Goal: Communication & Community: Answer question/provide support

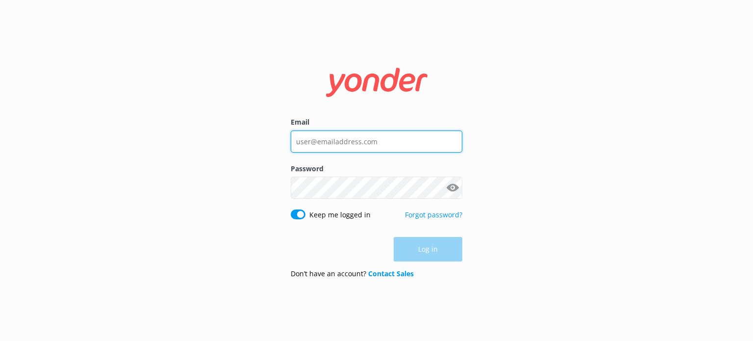
type input "[EMAIL_ADDRESS][DOMAIN_NAME]"
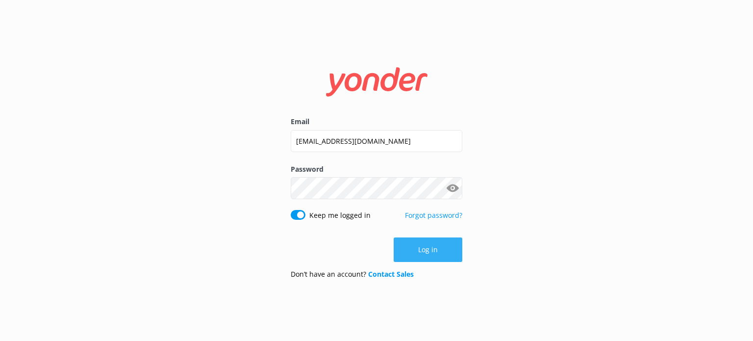
click at [431, 247] on div "Log in" at bounding box center [377, 249] width 172 height 25
click at [431, 253] on button "Log in" at bounding box center [428, 249] width 69 height 25
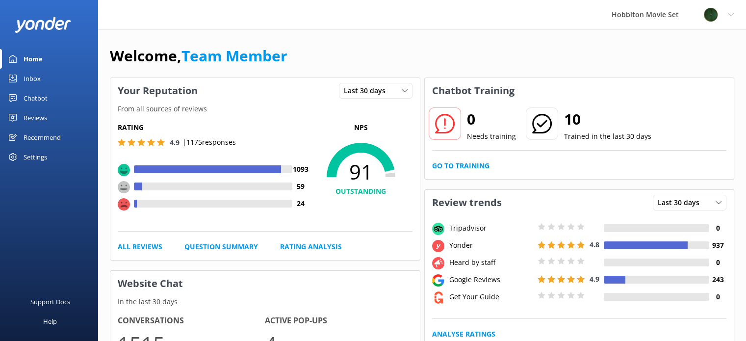
click at [42, 96] on div "Chatbot" at bounding box center [36, 98] width 24 height 20
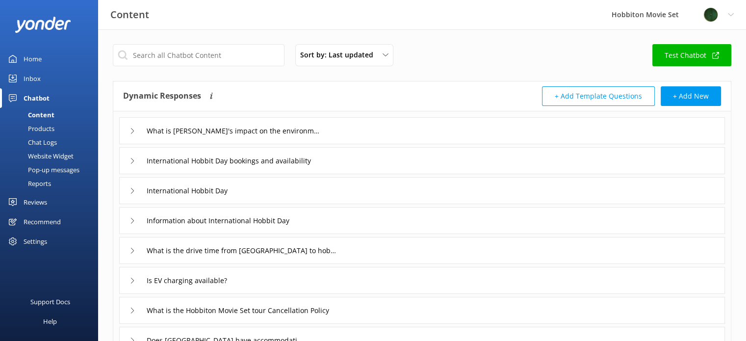
click at [32, 57] on div "Home" at bounding box center [33, 59] width 18 height 20
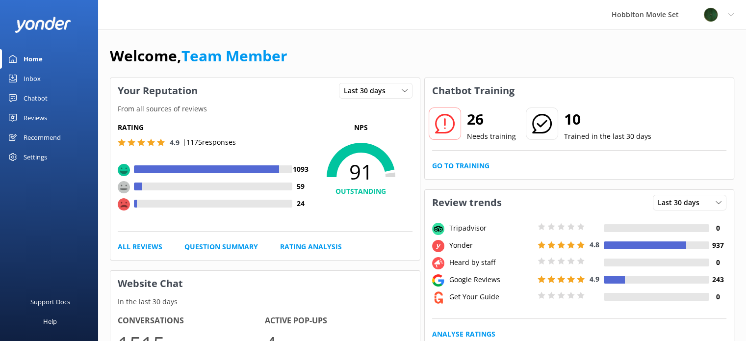
click at [26, 78] on div "Inbox" at bounding box center [32, 79] width 17 height 20
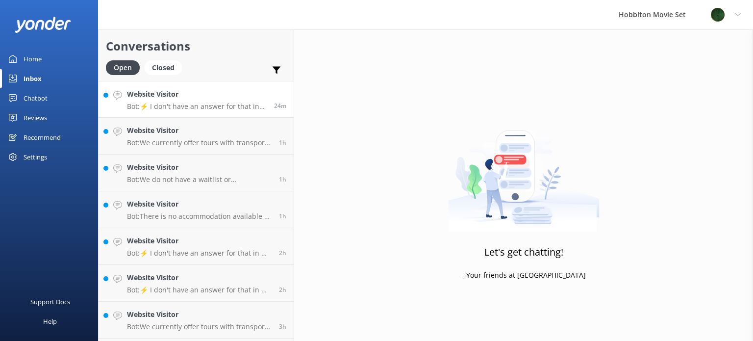
click at [200, 100] on div "Website Visitor Bot: ⚡ I don't have an answer for that in my knowledge base. Pl…" at bounding box center [197, 99] width 140 height 21
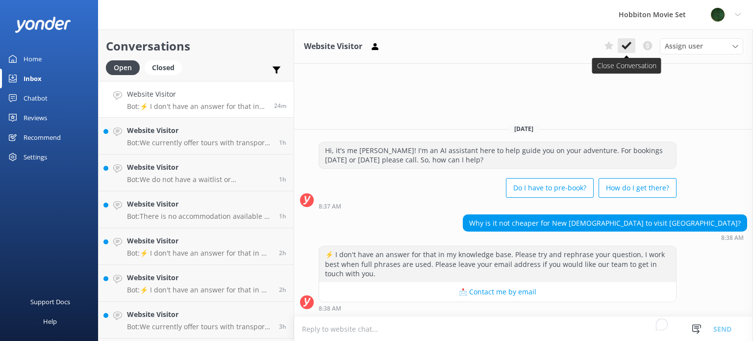
click at [626, 47] on icon at bounding box center [627, 46] width 10 height 10
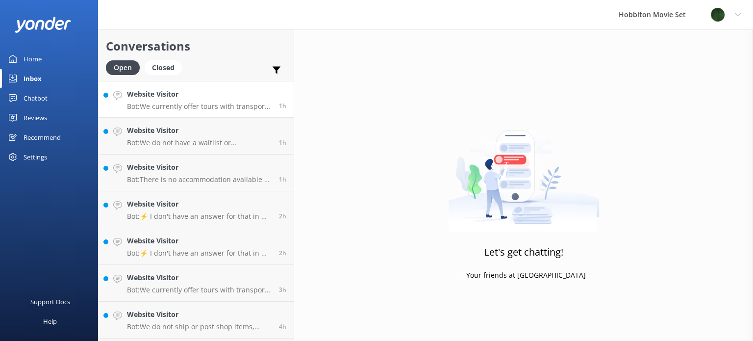
click at [197, 104] on p "Bot: We currently offer tours with transport from The Shire's Rest and Matamata…" at bounding box center [199, 106] width 145 height 9
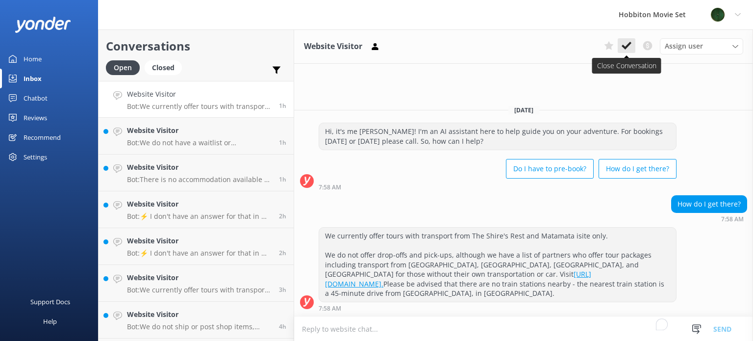
click at [626, 48] on use at bounding box center [627, 46] width 10 height 8
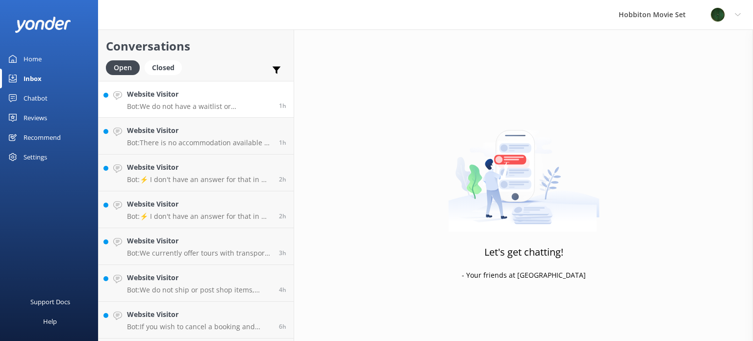
click at [203, 102] on p "Bot: We do not have a waitlist or cancellation list for our standard tours or T…" at bounding box center [199, 106] width 145 height 9
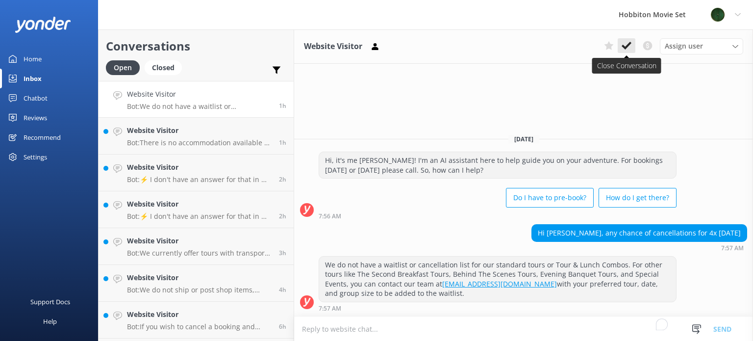
click at [628, 48] on icon at bounding box center [627, 46] width 10 height 10
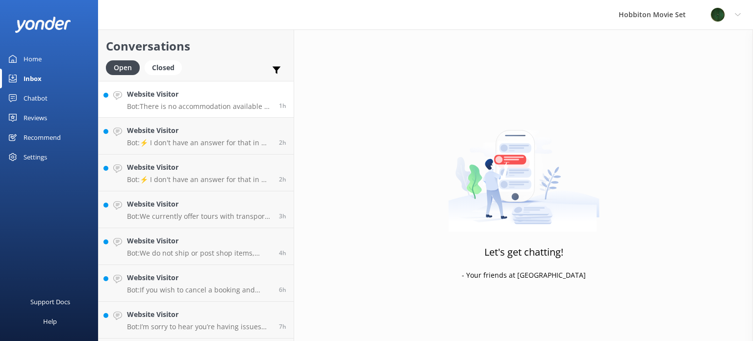
click at [218, 104] on p "Bot: There is no accommodation available at Hobbiton Movie Set. For more inform…" at bounding box center [199, 106] width 145 height 9
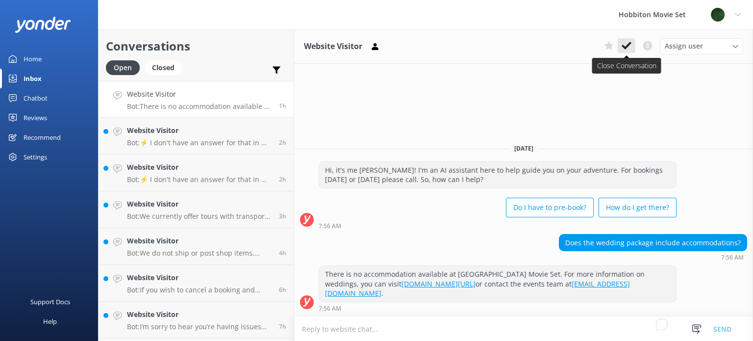
click at [626, 48] on use at bounding box center [627, 46] width 10 height 8
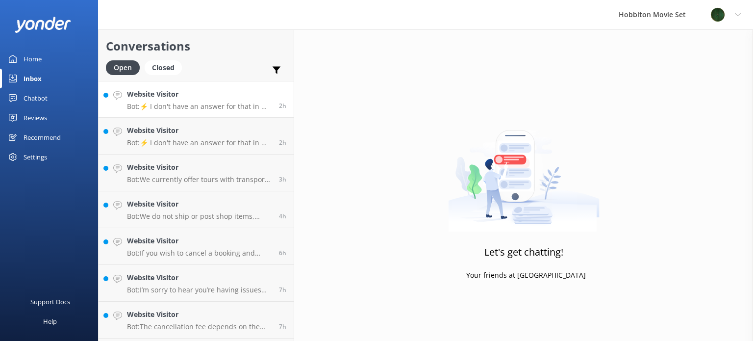
click at [188, 105] on p "Bot: ⚡ I don't have an answer for that in my knowledge base. Please try and rep…" at bounding box center [199, 106] width 145 height 9
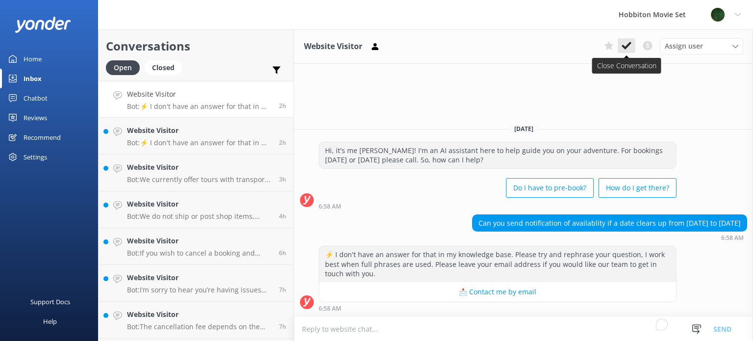
click at [625, 45] on icon at bounding box center [627, 46] width 10 height 10
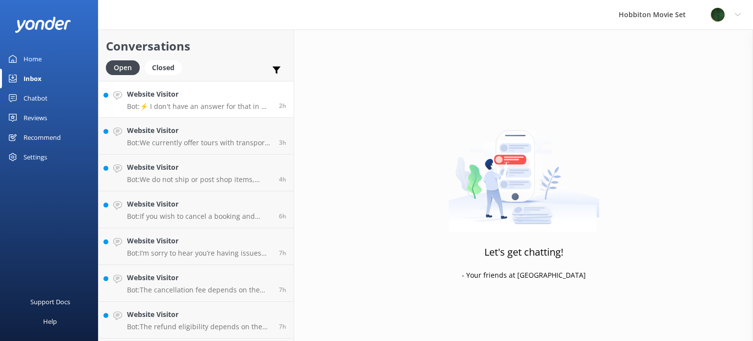
click at [183, 102] on p "Bot: ⚡ I don't have an answer for that in my knowledge base. Please try and rep…" at bounding box center [199, 106] width 145 height 9
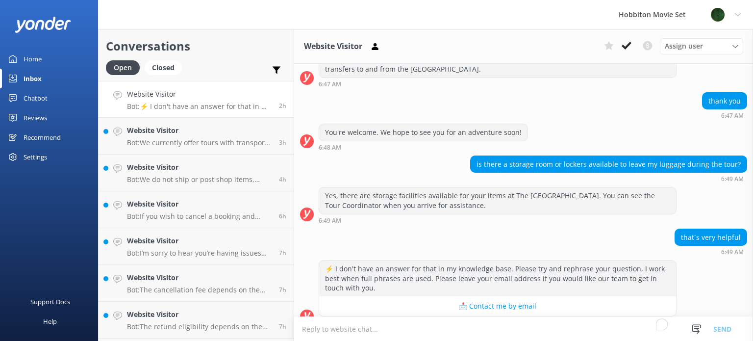
scroll to position [155, 0]
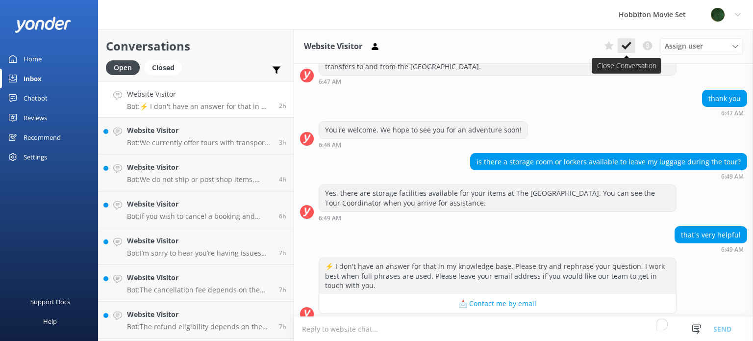
click at [624, 45] on icon at bounding box center [627, 46] width 10 height 10
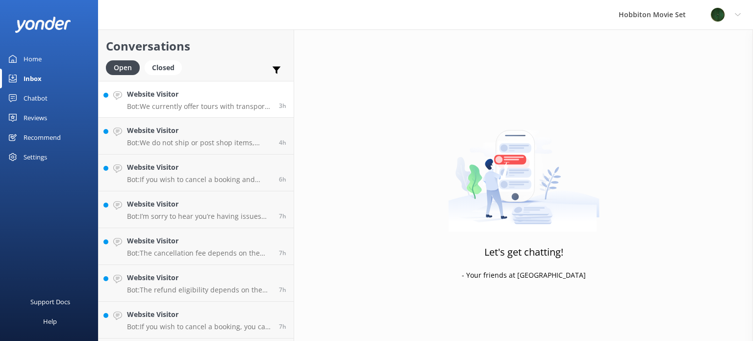
click at [194, 104] on p "Bot: We currently offer tours with transport from The Shire's Rest and Matamata…" at bounding box center [199, 106] width 145 height 9
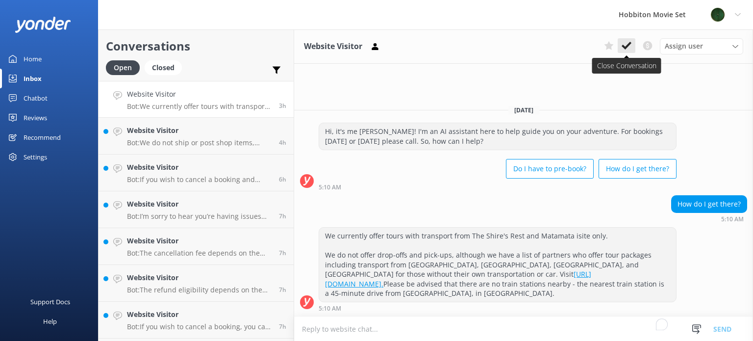
click at [626, 47] on use at bounding box center [627, 46] width 10 height 8
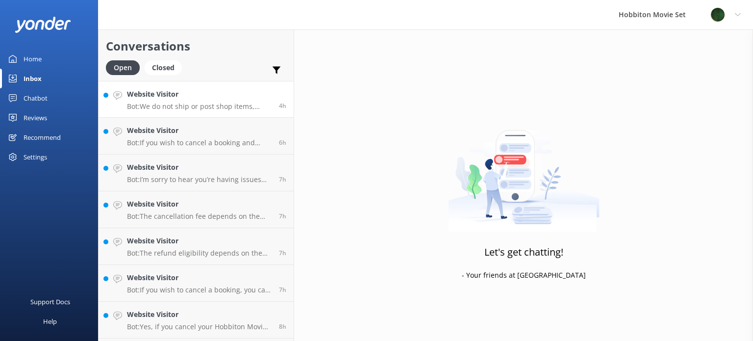
click at [176, 103] on p "Bot: We do not ship or post shop items, including our Southfarthing beverage ra…" at bounding box center [199, 106] width 145 height 9
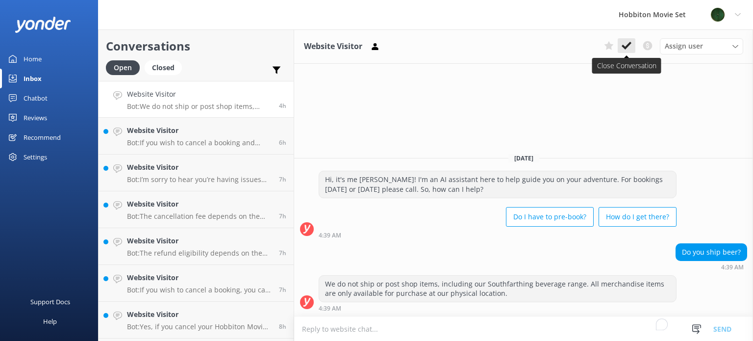
click at [626, 45] on icon at bounding box center [627, 46] width 10 height 10
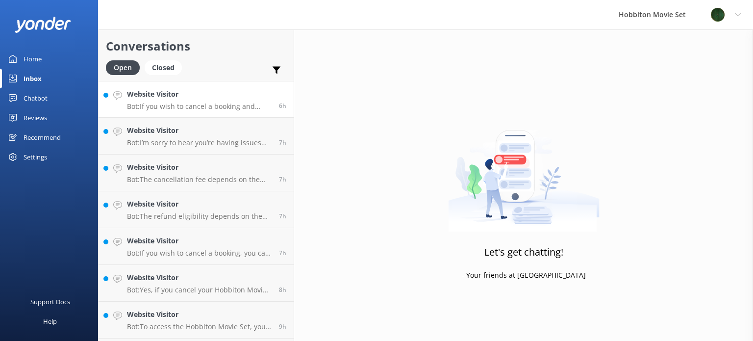
click at [192, 104] on p "Bot: If you wish to cancel a booking and proceed with a refund, please contact …" at bounding box center [199, 106] width 145 height 9
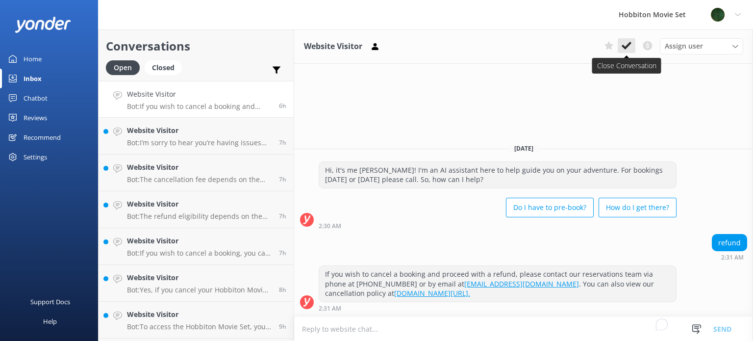
click at [624, 45] on icon at bounding box center [627, 46] width 10 height 10
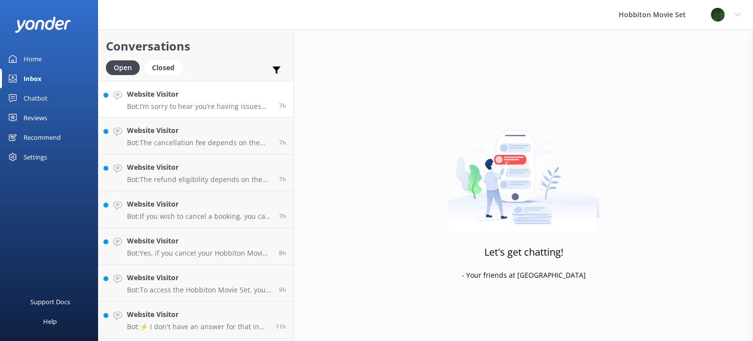
click at [191, 103] on p "Bot: I’m sorry to hear you’re having issues booking online! If you’d like to sp…" at bounding box center [199, 106] width 145 height 9
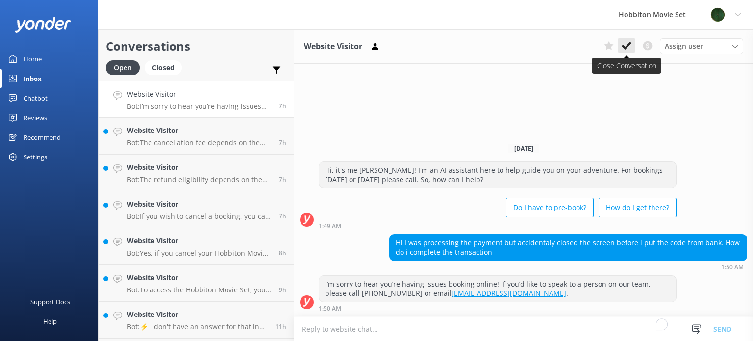
click at [622, 46] on icon at bounding box center [627, 46] width 10 height 10
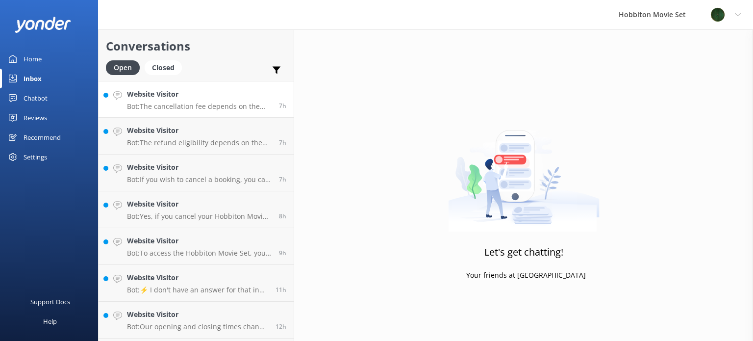
click at [181, 108] on p "Bot: The cancellation fee depends on the tour product you have booked. - For th…" at bounding box center [199, 106] width 145 height 9
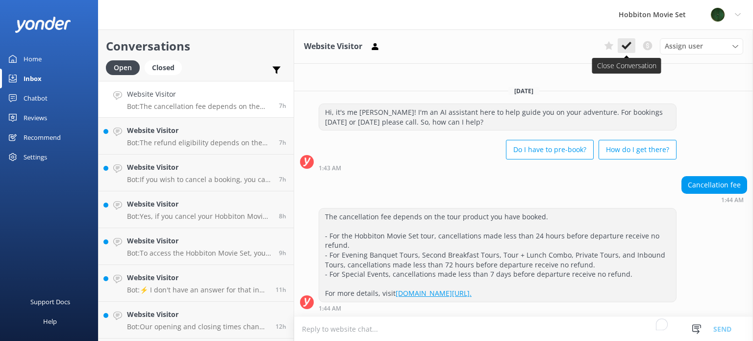
click at [628, 47] on use at bounding box center [627, 46] width 10 height 8
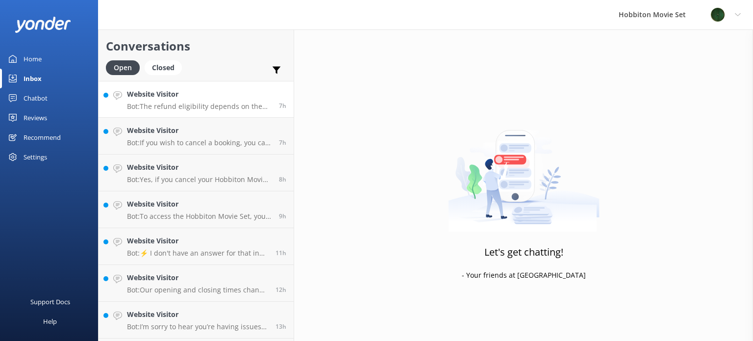
click at [190, 104] on p "Bot: The refund eligibility depends on the type of tour you booked and the timi…" at bounding box center [199, 106] width 145 height 9
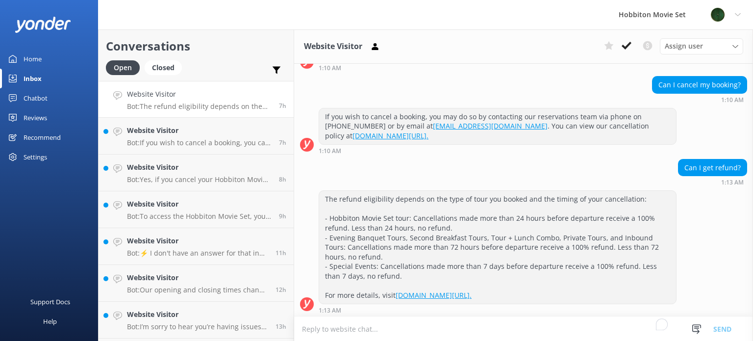
scroll to position [86, 0]
click at [625, 46] on use at bounding box center [627, 46] width 10 height 8
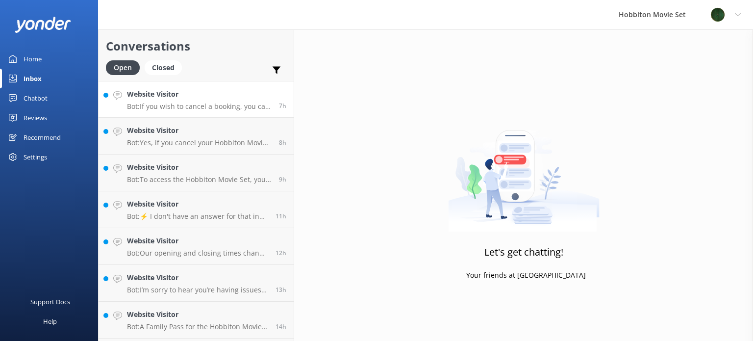
click at [179, 110] on p "Bot: If you wish to cancel a booking, you can contact our reservations team via…" at bounding box center [199, 106] width 145 height 9
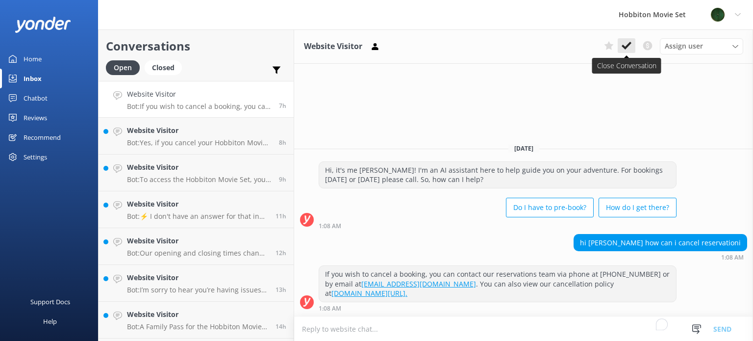
click at [625, 47] on use at bounding box center [627, 46] width 10 height 8
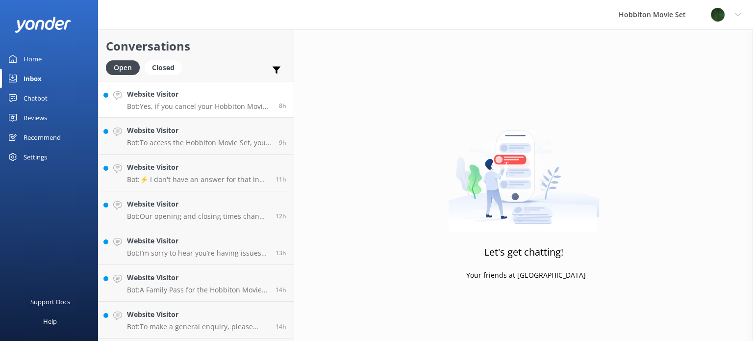
click at [206, 108] on p "Bot: Yes, if you cancel your Hobbiton Movie Set Tour more than 24 hours before …" at bounding box center [199, 106] width 145 height 9
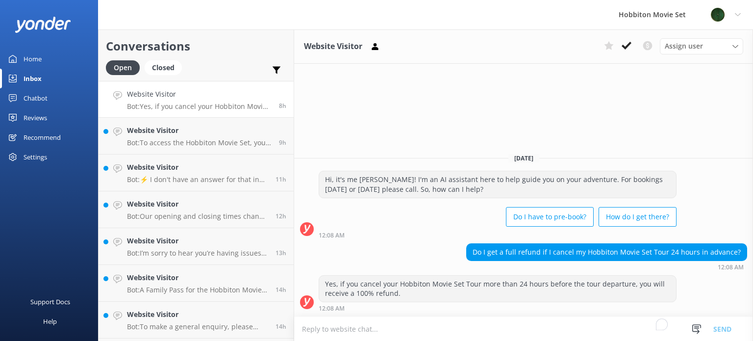
drag, startPoint x: 630, startPoint y: 45, endPoint x: 564, endPoint y: 86, distance: 77.4
click at [629, 46] on use at bounding box center [627, 46] width 10 height 8
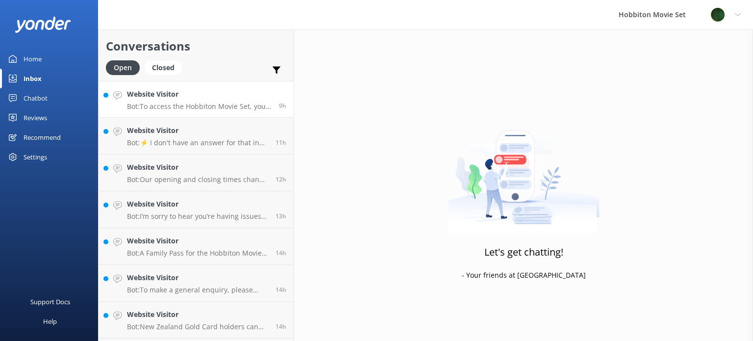
click at [221, 107] on p "Bot: To access the Hobbiton Movie Set, you must join a fully guided tour. We st…" at bounding box center [199, 106] width 145 height 9
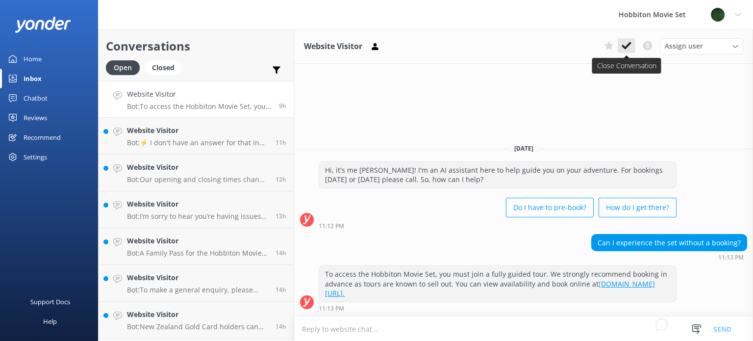
click at [626, 45] on icon at bounding box center [627, 46] width 10 height 10
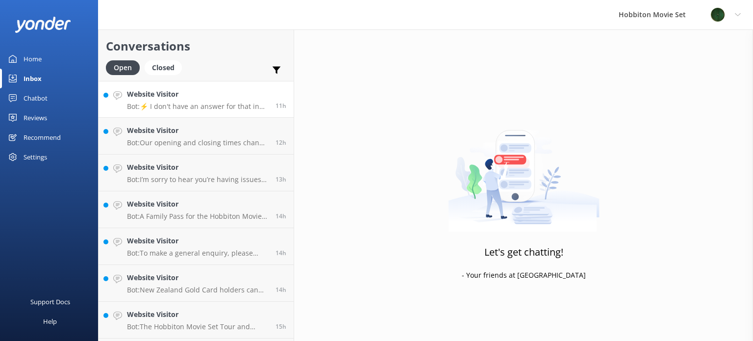
click at [177, 99] on h4 "Website Visitor" at bounding box center [197, 94] width 141 height 11
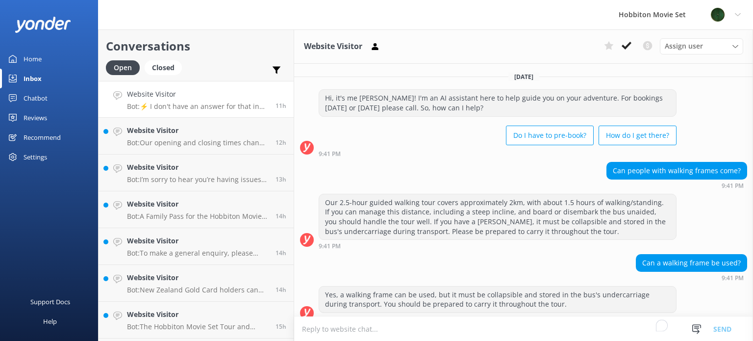
scroll to position [111, 0]
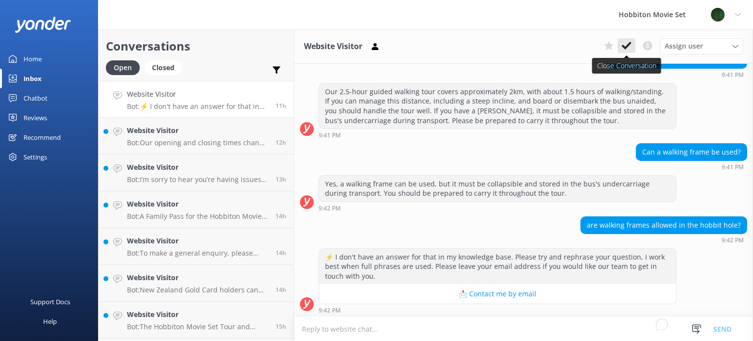
click at [624, 47] on use at bounding box center [627, 46] width 10 height 8
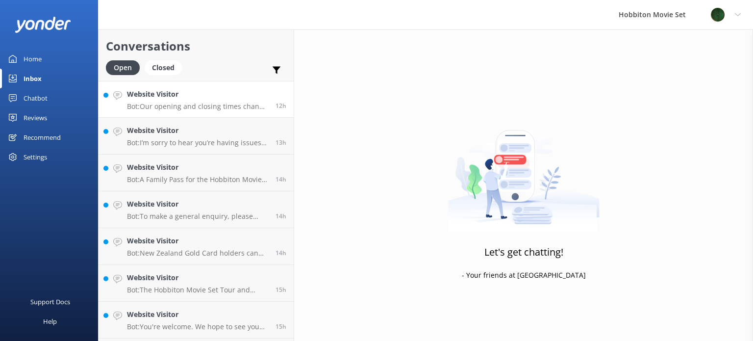
click at [214, 107] on p "Bot: Our opening and closing times change depending on daylight hours. The Rese…" at bounding box center [197, 106] width 141 height 9
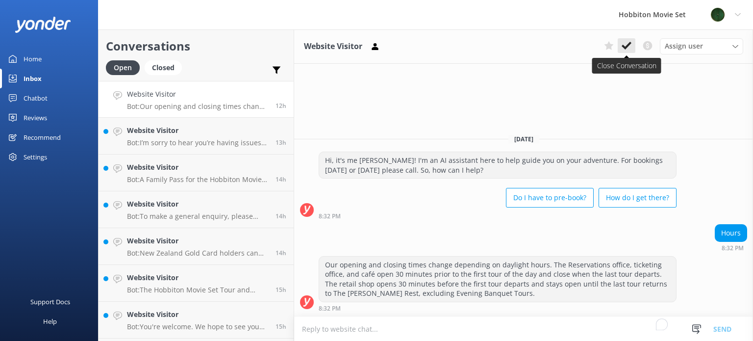
click at [626, 47] on use at bounding box center [627, 46] width 10 height 8
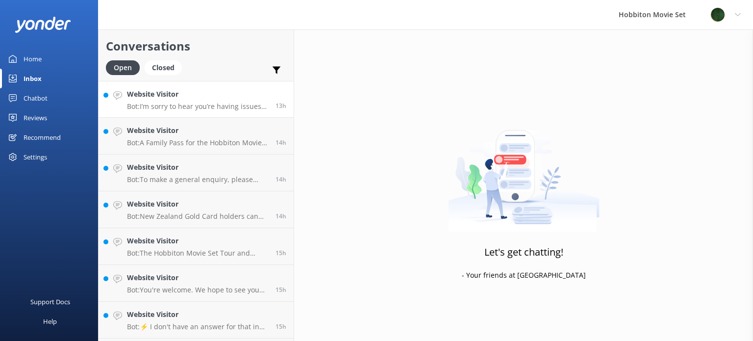
click at [189, 105] on p "Bot: I’m sorry to hear you’re having issues booking online! If you’d like to sp…" at bounding box center [197, 106] width 141 height 9
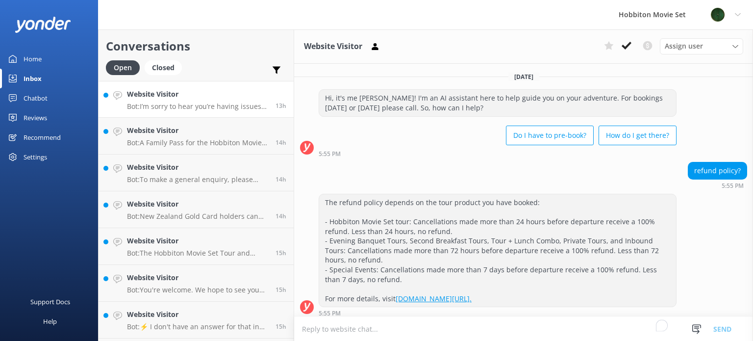
scroll to position [76, 0]
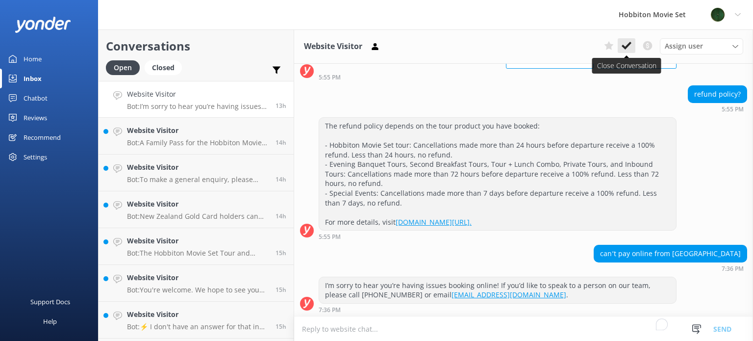
click at [626, 45] on icon at bounding box center [627, 46] width 10 height 10
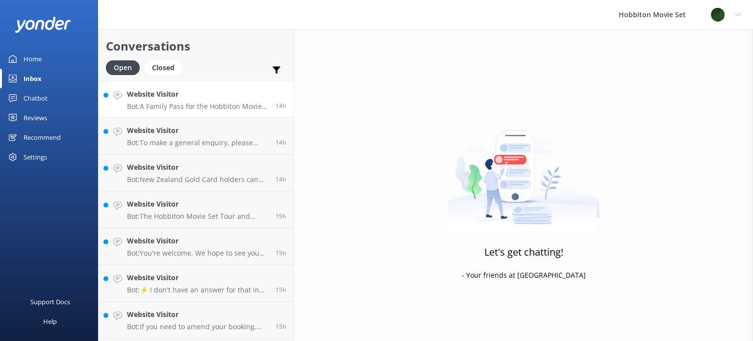
click at [211, 107] on p "Bot: A Family Pass for the Hobbiton Movie Set Tour covers 2 adults (18+) and 2 …" at bounding box center [197, 106] width 141 height 9
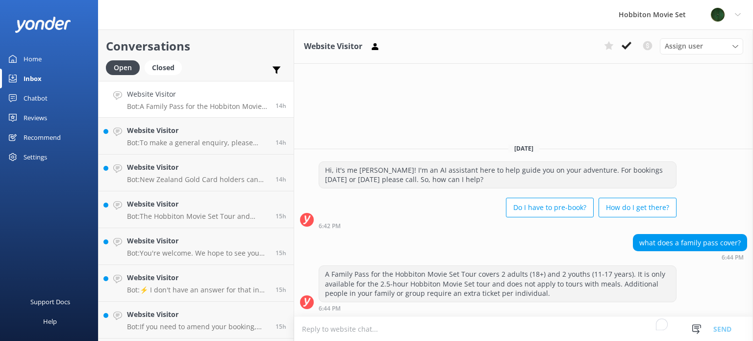
click at [623, 47] on use at bounding box center [627, 46] width 10 height 8
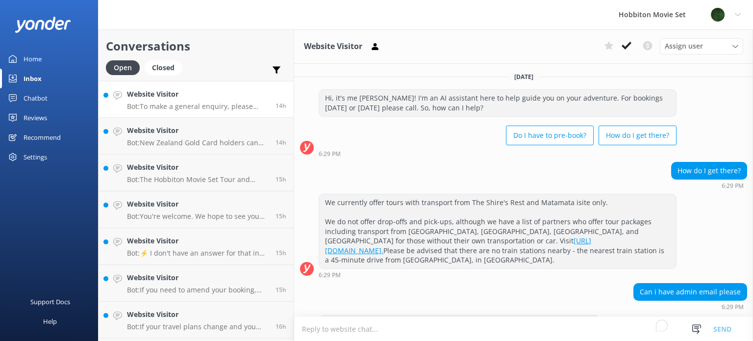
scroll to position [38, 0]
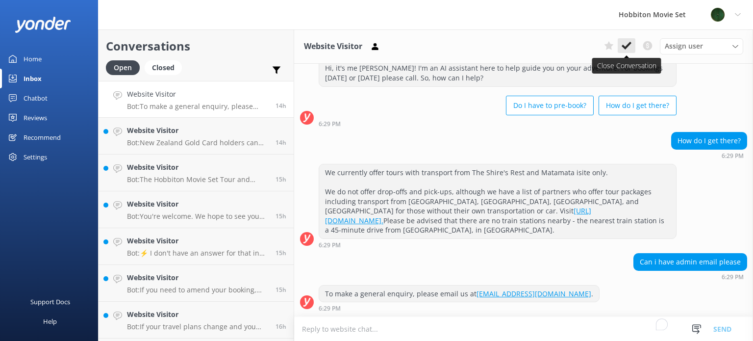
click at [626, 49] on use at bounding box center [627, 46] width 10 height 8
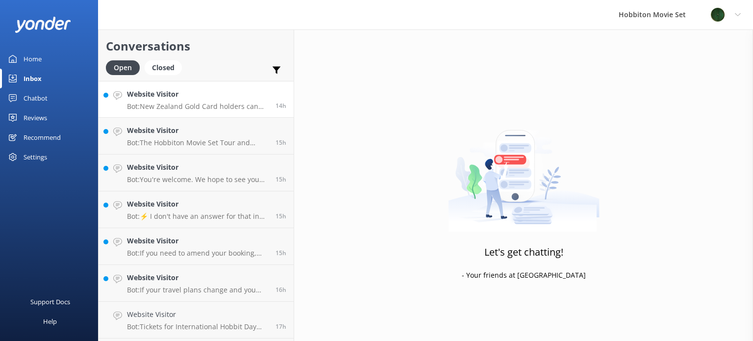
click at [191, 110] on p "Bot: New Zealand Gold Card holders can receive a $10 discount on the adult tick…" at bounding box center [197, 106] width 141 height 9
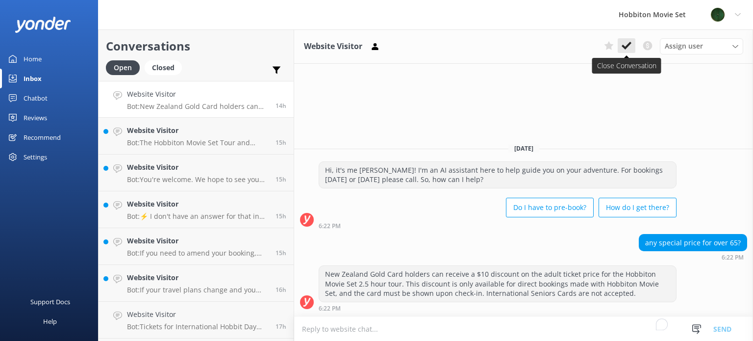
click at [626, 45] on icon at bounding box center [627, 46] width 10 height 10
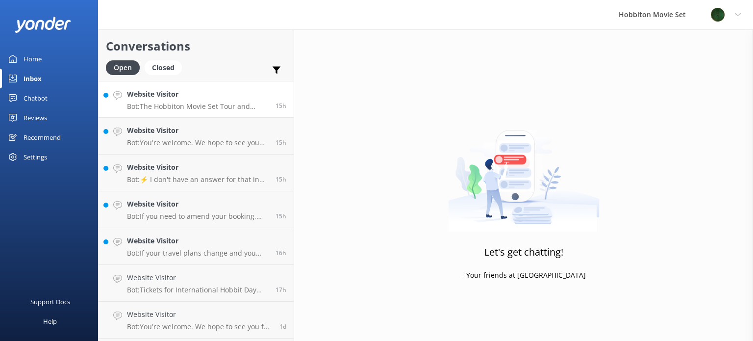
click at [187, 101] on div "Website Visitor Bot: The Hobbiton Movie Set Tour and Lunch Combo starts and end…" at bounding box center [197, 99] width 141 height 21
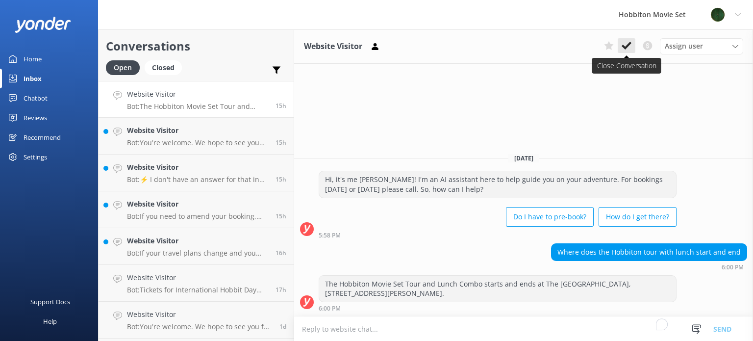
click at [626, 46] on icon at bounding box center [627, 46] width 10 height 10
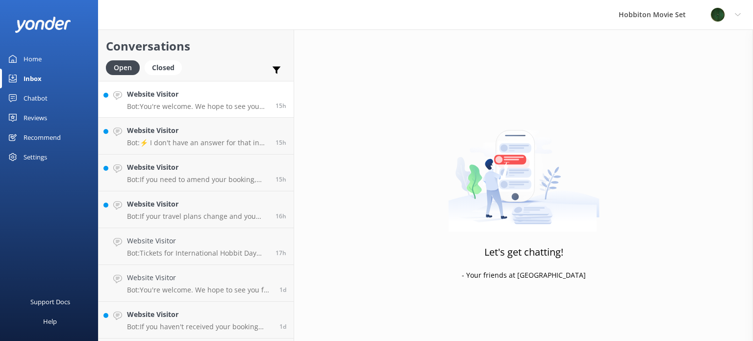
click at [197, 105] on p "Bot: You're welcome. We hope to see you for an adventure soon!" at bounding box center [197, 106] width 141 height 9
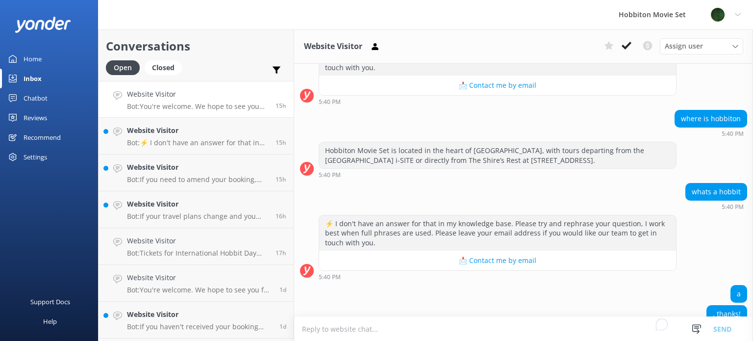
scroll to position [286, 0]
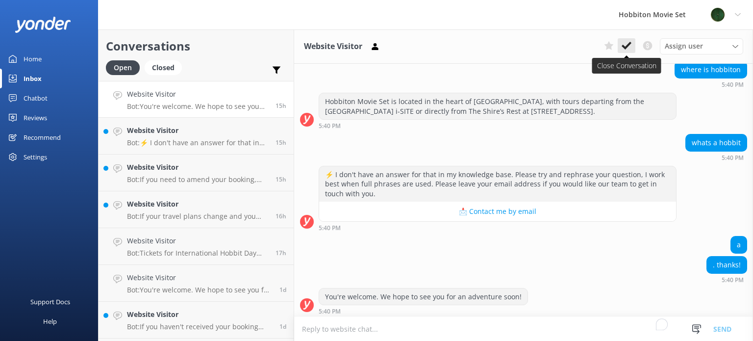
click at [627, 45] on icon at bounding box center [627, 46] width 10 height 10
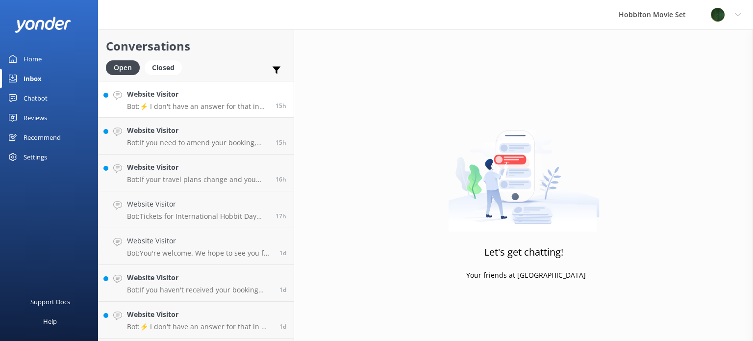
click at [170, 95] on h4 "Website Visitor" at bounding box center [197, 94] width 141 height 11
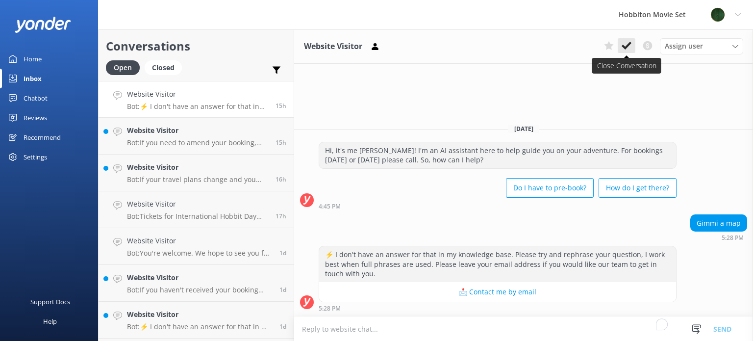
click at [628, 47] on use at bounding box center [627, 46] width 10 height 8
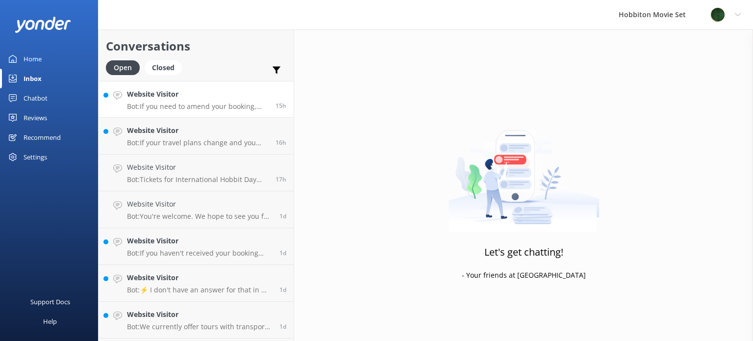
click at [190, 103] on p "Bot: If you need to amend your booking, please contact our team at [EMAIL_ADDRE…" at bounding box center [197, 106] width 141 height 9
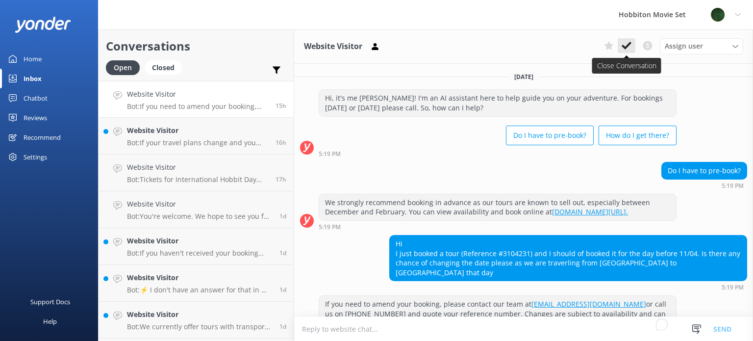
click at [624, 45] on icon at bounding box center [627, 46] width 10 height 10
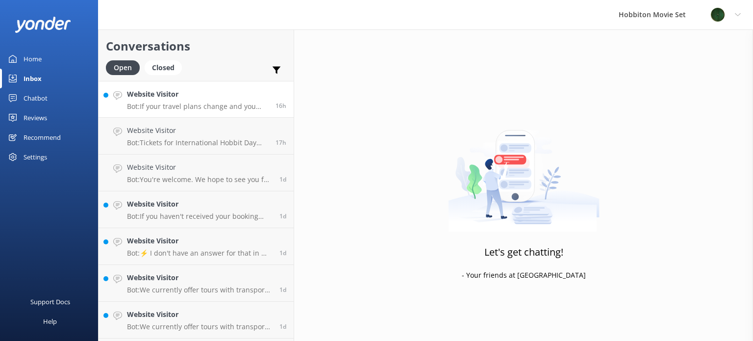
click at [172, 103] on p "Bot: If your travel plans change and you need to amend your booking, please con…" at bounding box center [197, 106] width 141 height 9
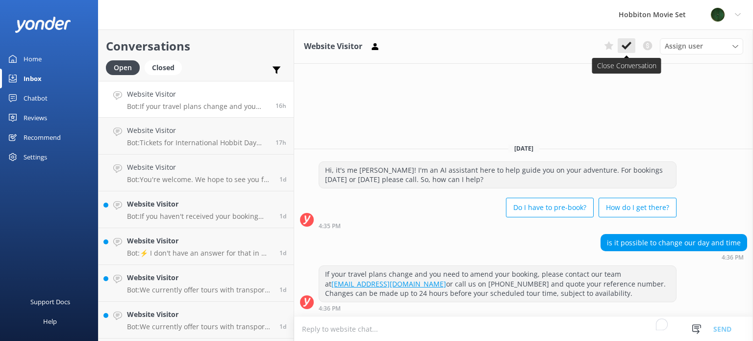
click at [623, 47] on use at bounding box center [627, 46] width 10 height 8
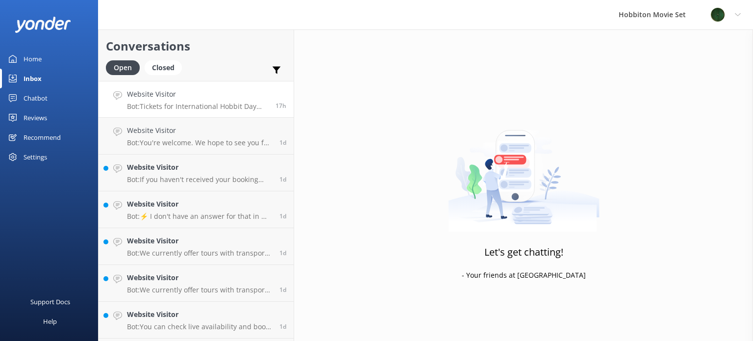
click at [186, 105] on p "Bot: Tickets for International Hobbit Day can be viewed and purchased at [URL][…" at bounding box center [197, 106] width 141 height 9
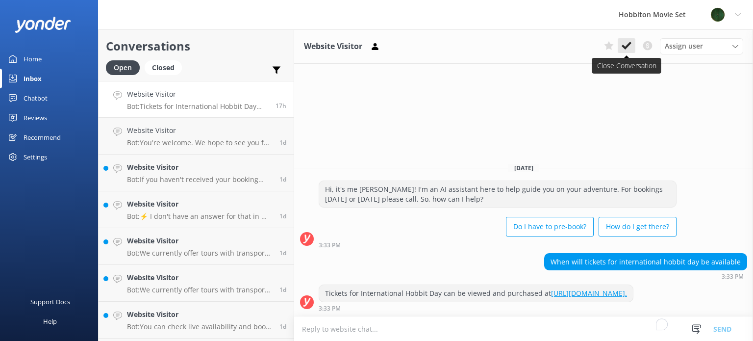
drag, startPoint x: 622, startPoint y: 49, endPoint x: 602, endPoint y: 75, distance: 32.6
click at [622, 49] on icon at bounding box center [627, 46] width 10 height 10
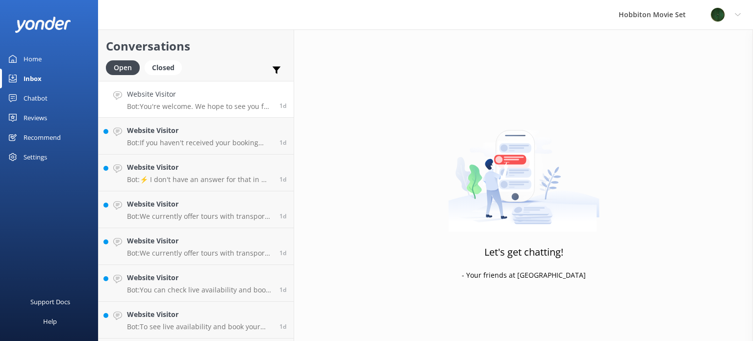
click at [184, 101] on div "Website Visitor Bot: You're welcome. We hope to see you for an adventure soon!" at bounding box center [199, 99] width 145 height 21
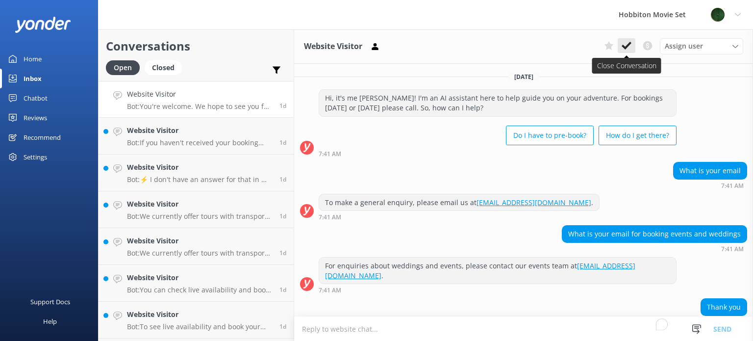
click at [622, 48] on icon at bounding box center [627, 46] width 10 height 10
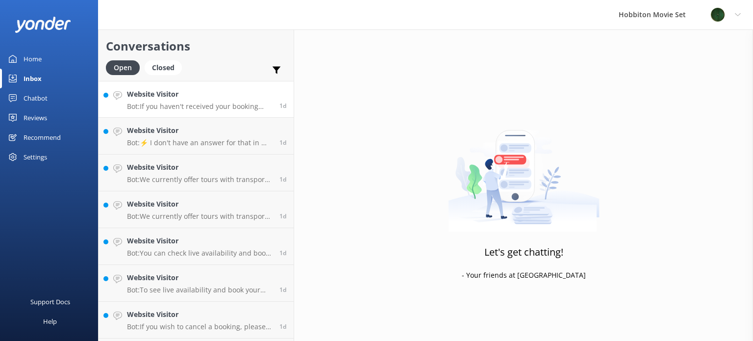
click at [222, 102] on p "Bot: If you haven't received your booking confirmation email, please check your…" at bounding box center [199, 106] width 145 height 9
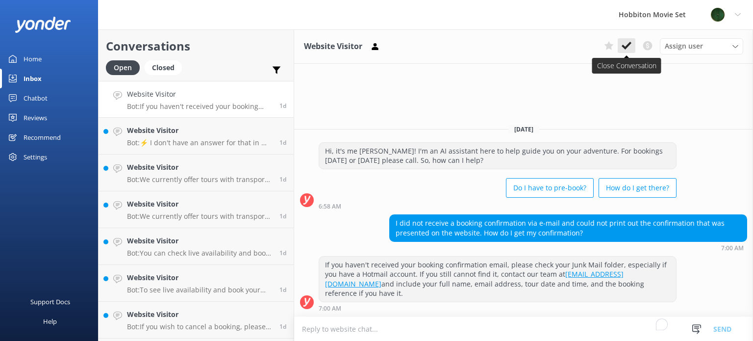
click at [624, 46] on use at bounding box center [627, 46] width 10 height 8
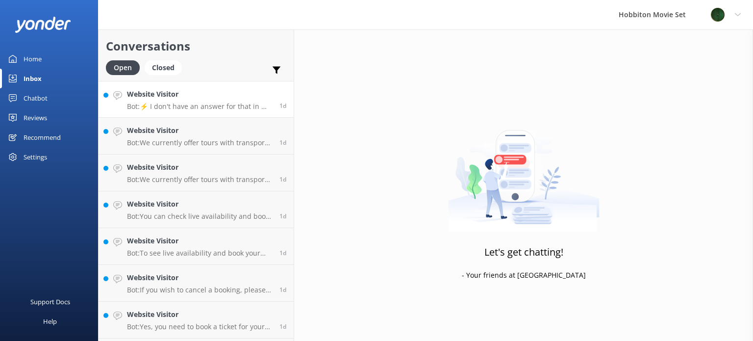
click at [196, 105] on p "Bot: ⚡ I don't have an answer for that in my knowledge base. Please try and rep…" at bounding box center [199, 106] width 145 height 9
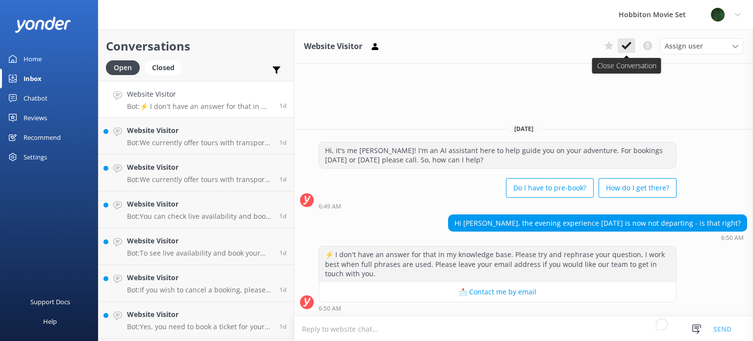
click at [625, 46] on icon at bounding box center [627, 46] width 10 height 10
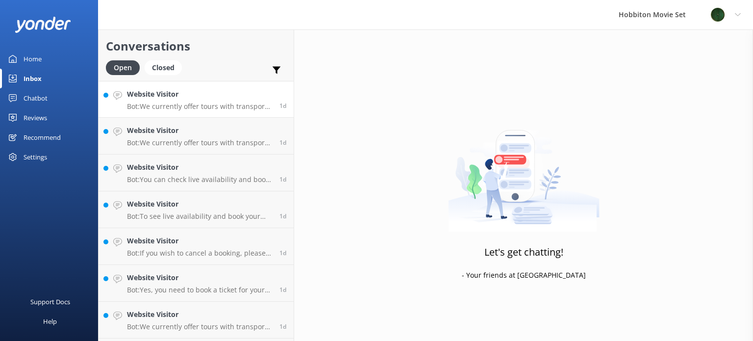
click at [220, 107] on p "Bot: We currently offer tours with transport from The Shire's Rest and Matamata…" at bounding box center [199, 106] width 145 height 9
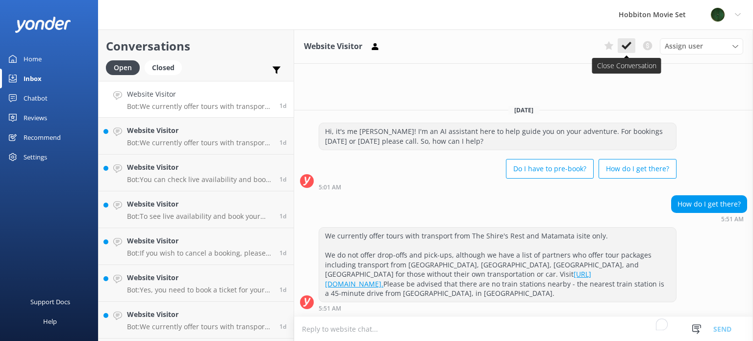
click at [627, 46] on icon at bounding box center [627, 46] width 10 height 10
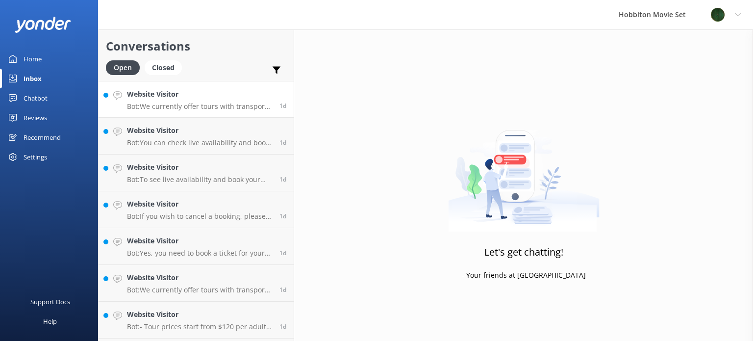
click at [217, 108] on p "Bot: We currently offer tours with transport from The Shire's Rest and Matamata…" at bounding box center [199, 106] width 145 height 9
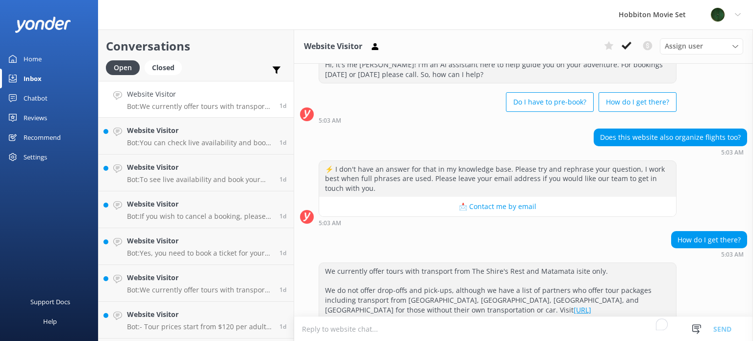
scroll to position [76, 0]
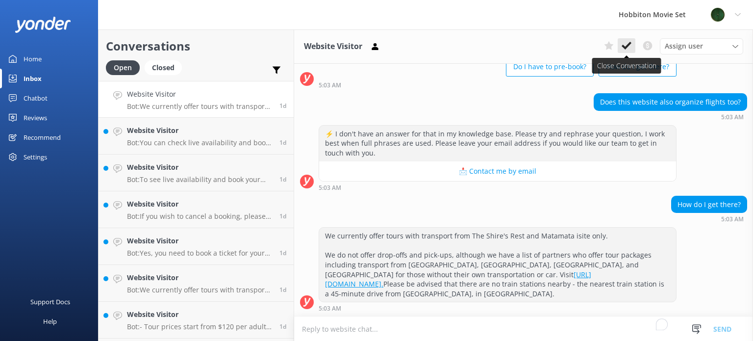
click at [626, 48] on use at bounding box center [627, 46] width 10 height 8
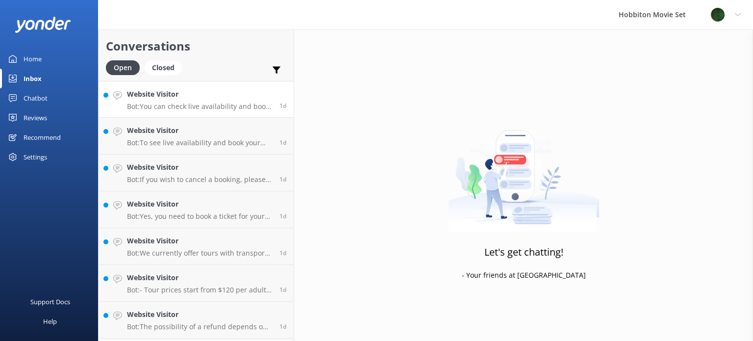
click at [179, 105] on p "Bot: You can check live availability and book your Hobbiton Movie Set Tour onli…" at bounding box center [199, 106] width 145 height 9
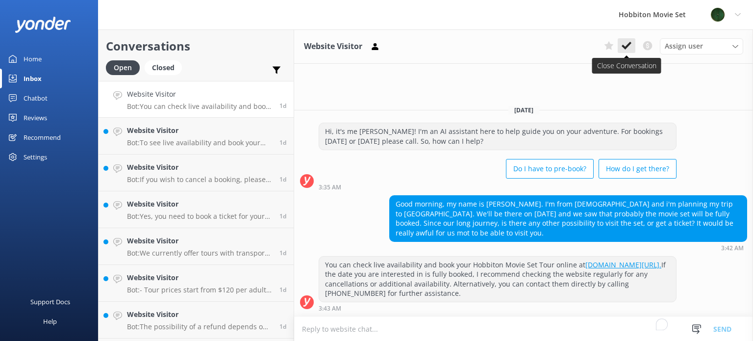
click at [626, 44] on icon at bounding box center [627, 46] width 10 height 10
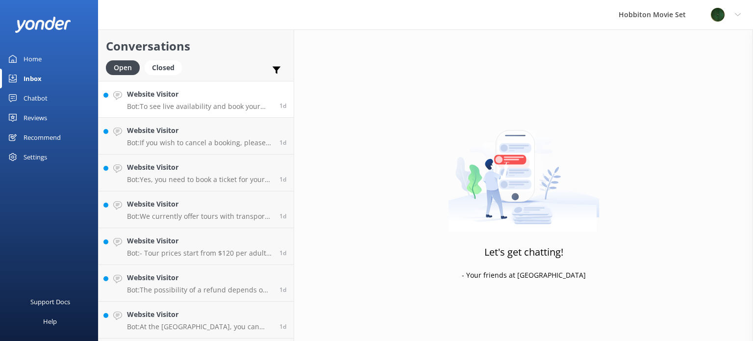
click at [203, 105] on p "Bot: To see live availability and book your Hobbiton tour for December 29, 2025…" at bounding box center [199, 106] width 145 height 9
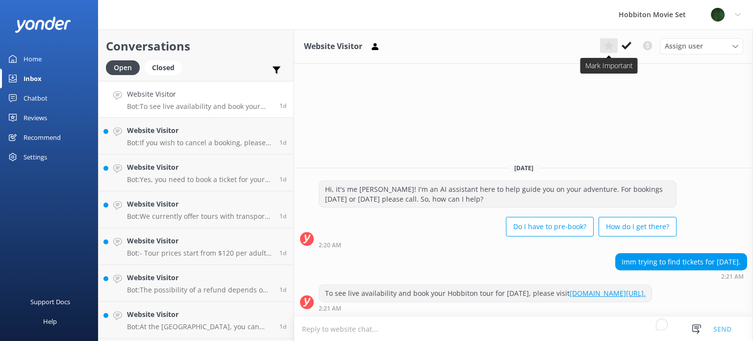
drag, startPoint x: 626, startPoint y: 45, endPoint x: 608, endPoint y: 52, distance: 19.8
click at [626, 45] on icon at bounding box center [627, 46] width 10 height 10
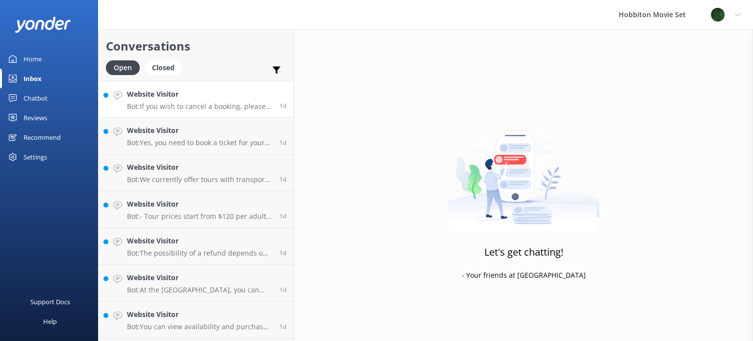
click at [215, 100] on div "Website Visitor Bot: If you wish to cancel a booking, please contact our reserv…" at bounding box center [199, 99] width 145 height 21
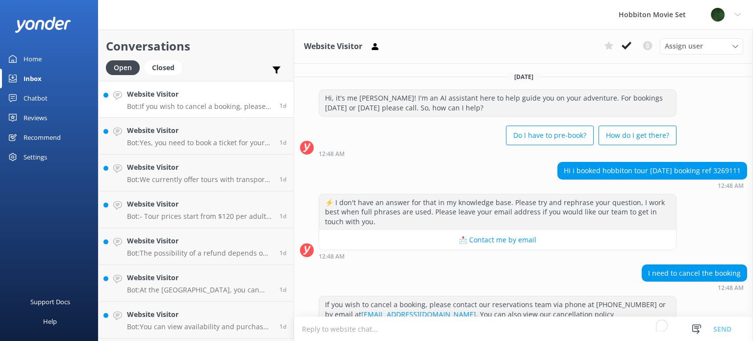
scroll to position [29, 0]
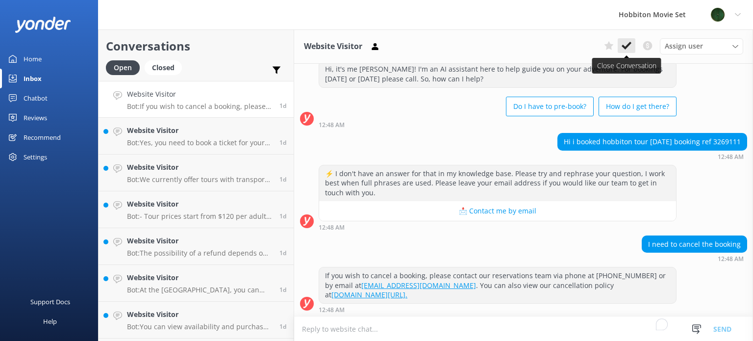
click at [623, 46] on use at bounding box center [627, 46] width 10 height 8
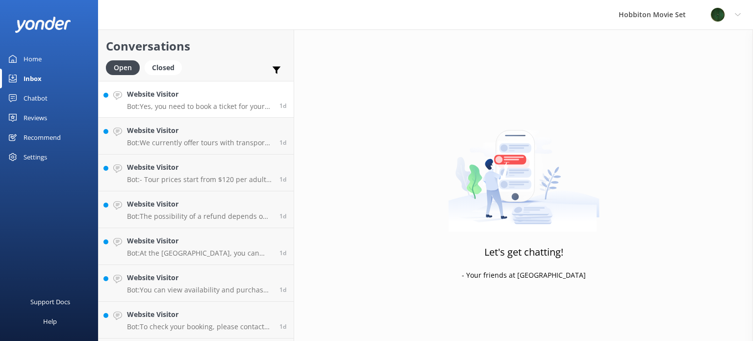
click at [186, 102] on p "Bot: Yes, you need to book a ticket for your 9-month-old baby, even though chil…" at bounding box center [199, 106] width 145 height 9
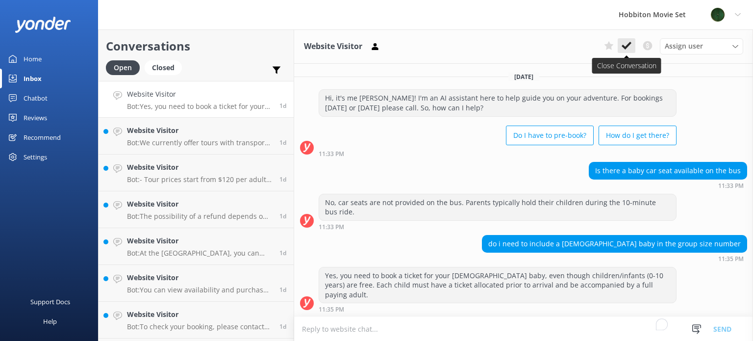
click at [624, 46] on use at bounding box center [627, 46] width 10 height 8
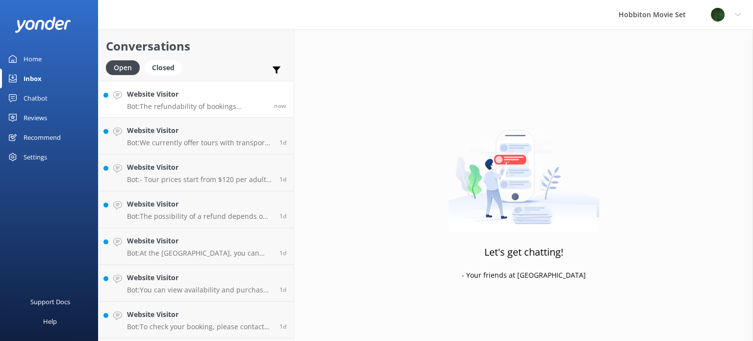
click at [211, 100] on div "Website Visitor Bot: The refundability of bookings depends on the tour product …" at bounding box center [197, 99] width 140 height 21
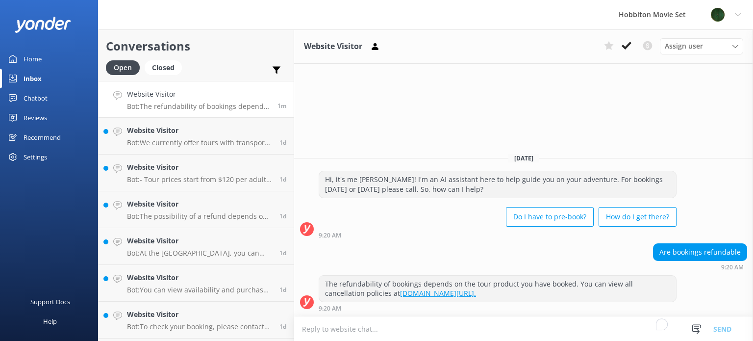
drag, startPoint x: 629, startPoint y: 45, endPoint x: 503, endPoint y: 95, distance: 135.6
click at [629, 45] on use at bounding box center [627, 46] width 10 height 8
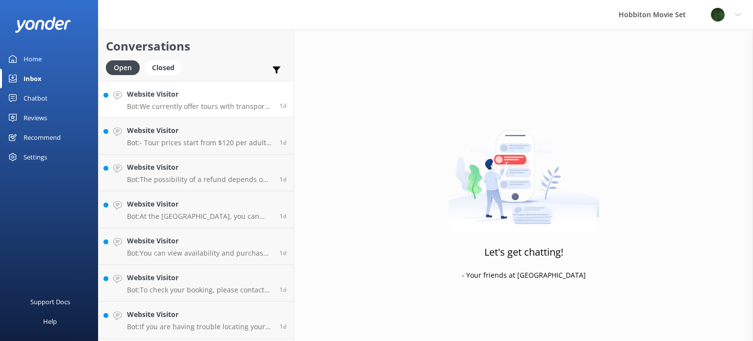
click at [178, 108] on p "Bot: We currently offer tours with transport from The Shire's Rest and Matamata…" at bounding box center [199, 106] width 145 height 9
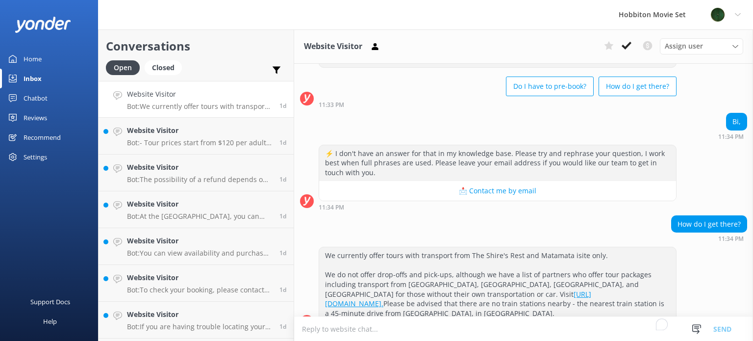
scroll to position [76, 0]
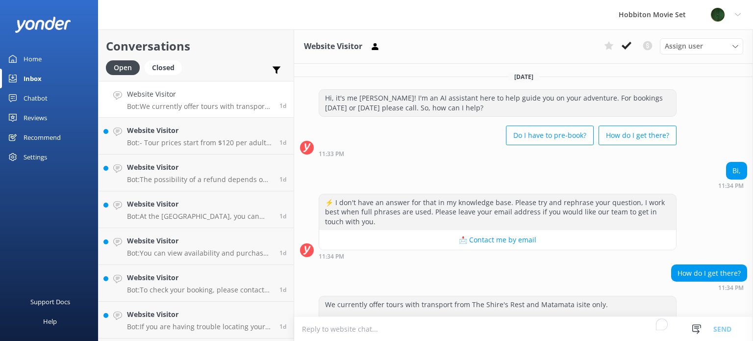
scroll to position [76, 0]
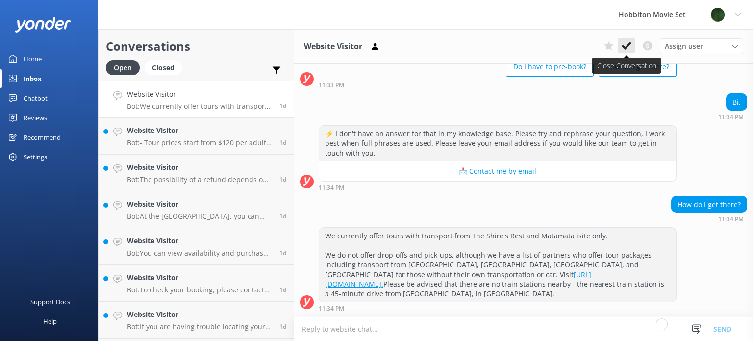
click at [627, 45] on icon at bounding box center [627, 46] width 10 height 10
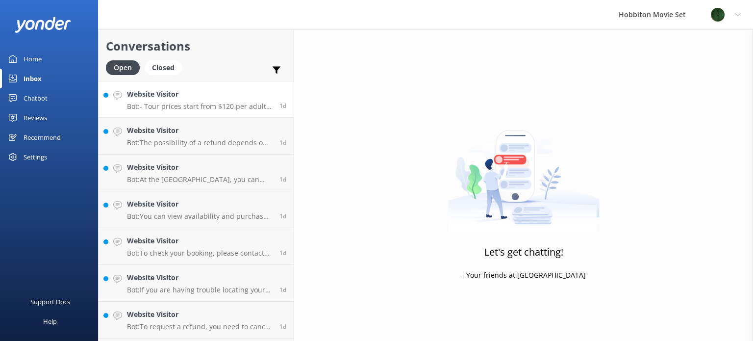
click at [215, 110] on p "Bot: - Tour prices start from $120 per adult for the Hobbiton Movie Set guided …" at bounding box center [199, 106] width 145 height 9
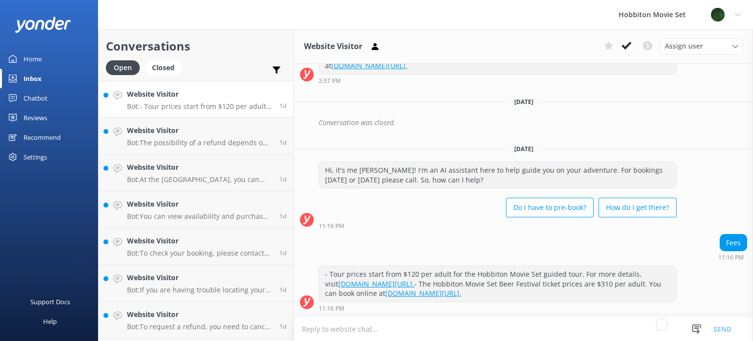
scroll to position [164, 0]
click at [626, 43] on icon at bounding box center [627, 46] width 10 height 10
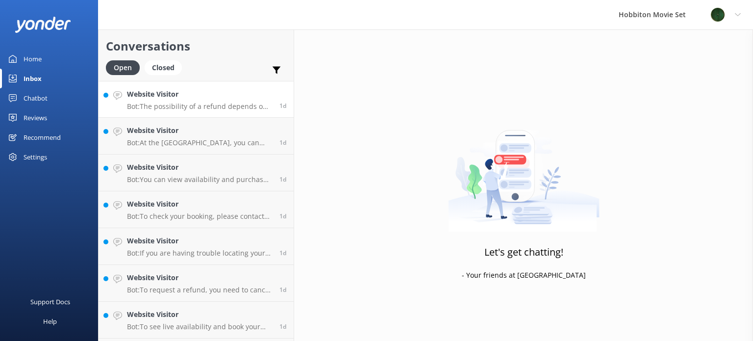
click at [211, 103] on p "Bot: The possibility of a refund depends on the tour product you have booked an…" at bounding box center [199, 106] width 145 height 9
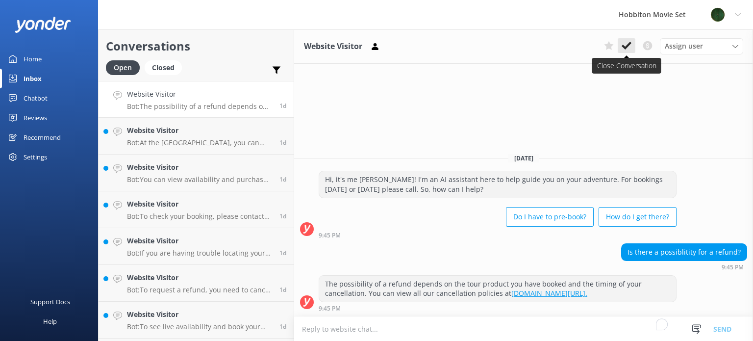
click at [627, 45] on icon at bounding box center [627, 46] width 10 height 10
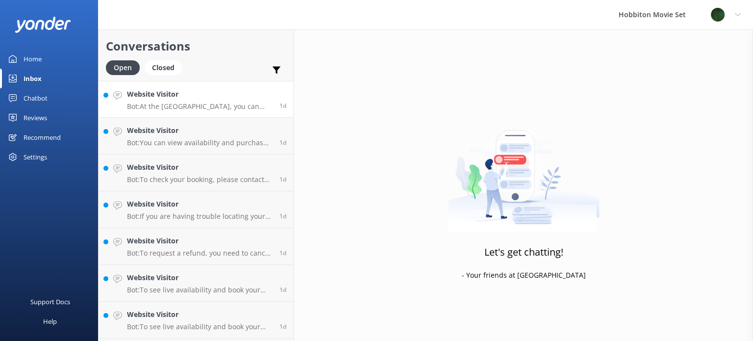
click at [210, 105] on p "Bot: At the [GEOGRAPHIC_DATA], you can purchase snacks such as muffins, scones,…" at bounding box center [199, 106] width 145 height 9
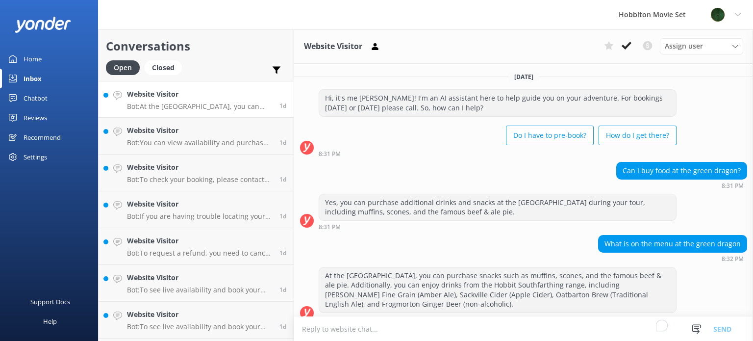
scroll to position [9, 0]
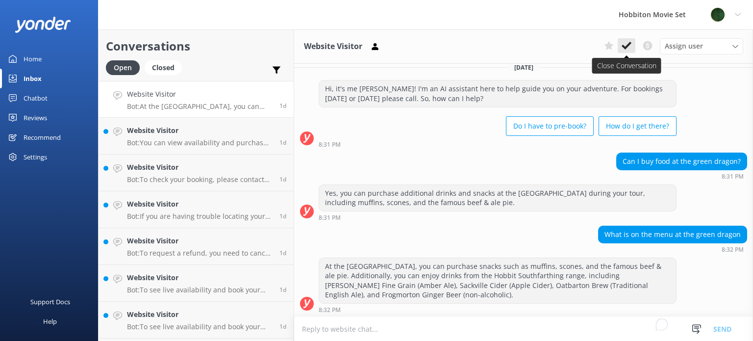
click at [626, 44] on icon at bounding box center [627, 46] width 10 height 10
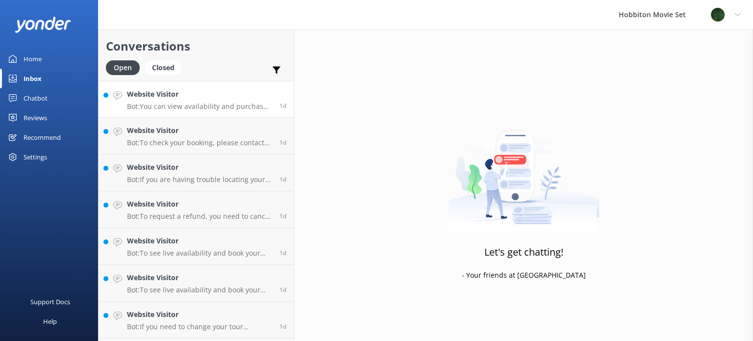
click at [203, 104] on p "Bot: You can view availability and purchase tickets for International Hobbit Da…" at bounding box center [199, 106] width 145 height 9
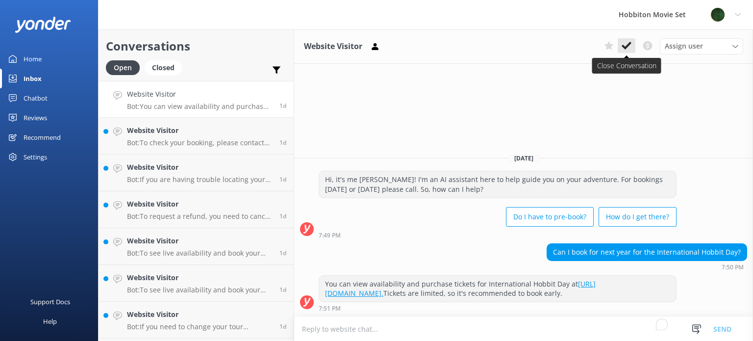
click at [628, 47] on use at bounding box center [627, 46] width 10 height 8
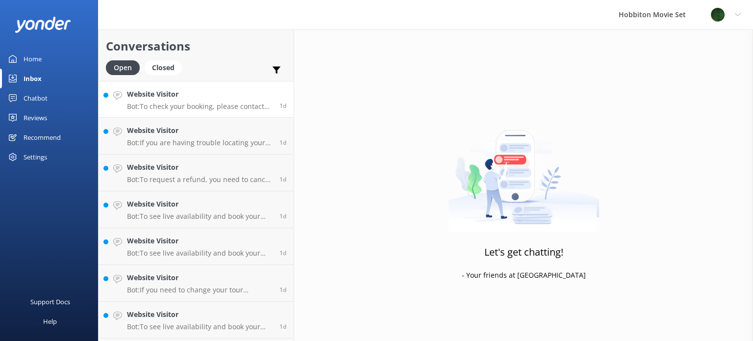
click at [219, 105] on p "Bot: To check your booking, please contact our team by calling [PHONE_NUMBER] o…" at bounding box center [199, 106] width 145 height 9
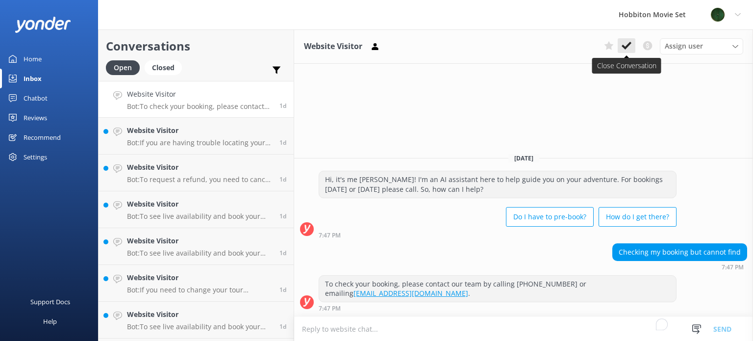
click at [628, 43] on icon at bounding box center [627, 46] width 10 height 10
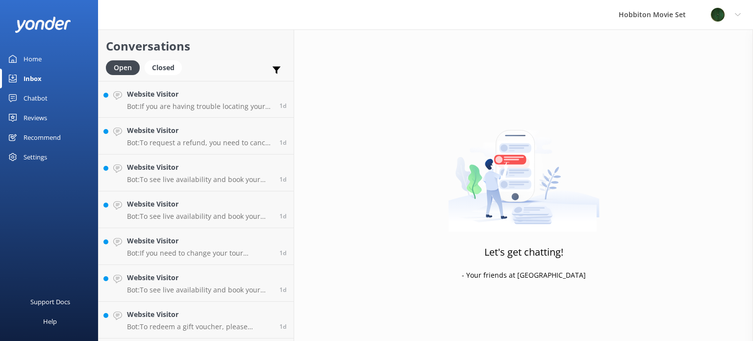
click at [202, 103] on p "Bot: If you are having trouble locating your tickets, please contact our team a…" at bounding box center [199, 106] width 145 height 9
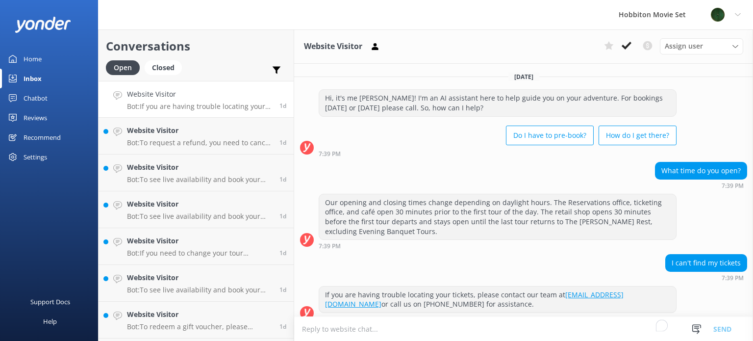
scroll to position [9, 0]
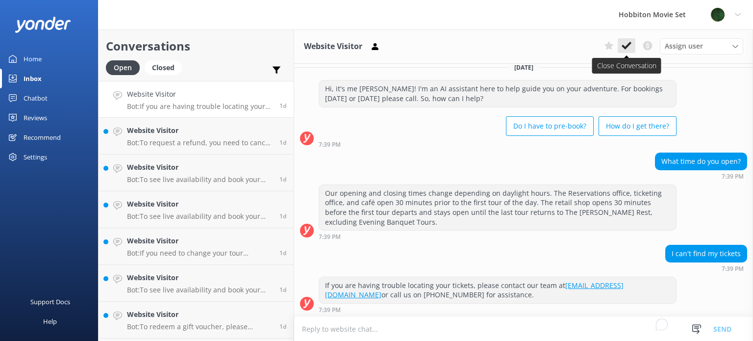
click at [628, 47] on use at bounding box center [627, 46] width 10 height 8
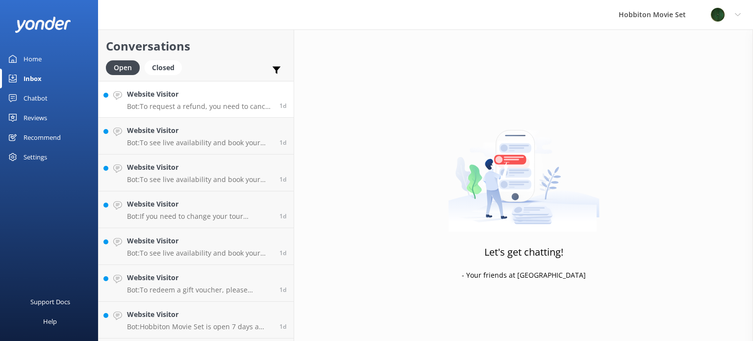
click at [201, 106] on p "Bot: To request a refund, you need to cancel your booking by contacting our res…" at bounding box center [199, 106] width 145 height 9
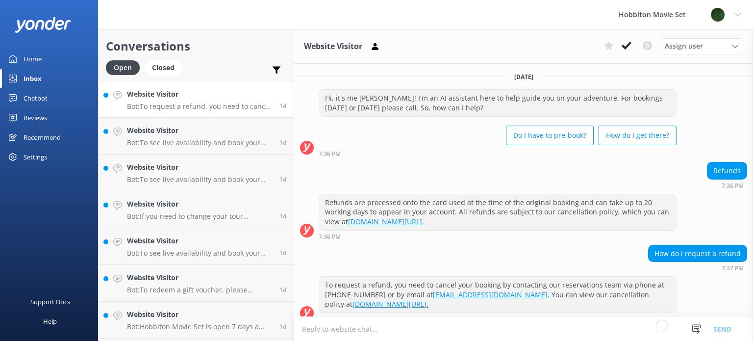
scroll to position [9, 0]
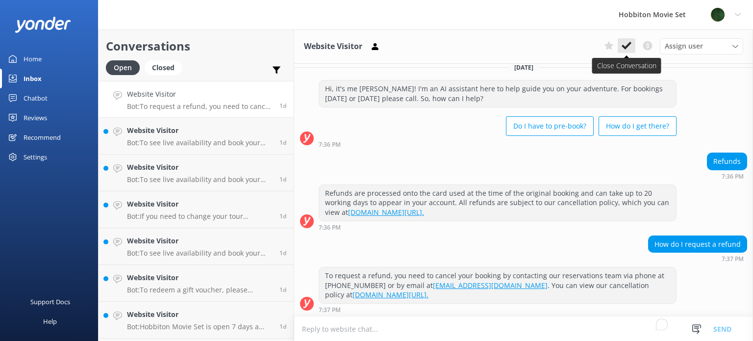
click at [627, 43] on icon at bounding box center [627, 46] width 10 height 10
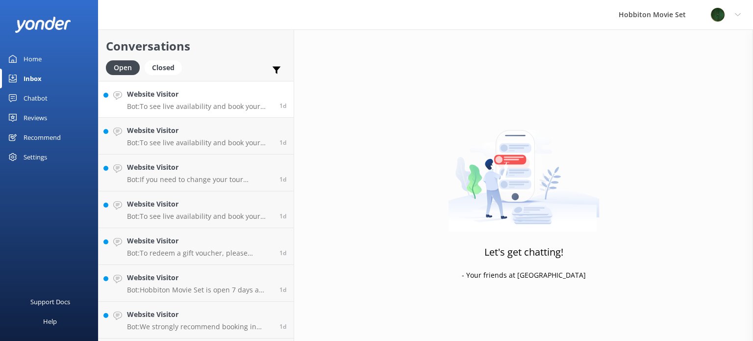
click at [190, 102] on p "Bot: To see live availability and book your Hobbiton tour, please visit [DOMAIN…" at bounding box center [199, 106] width 145 height 9
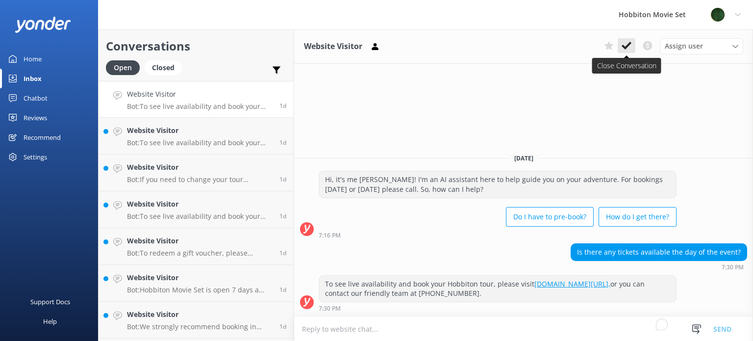
click at [626, 45] on icon at bounding box center [627, 46] width 10 height 10
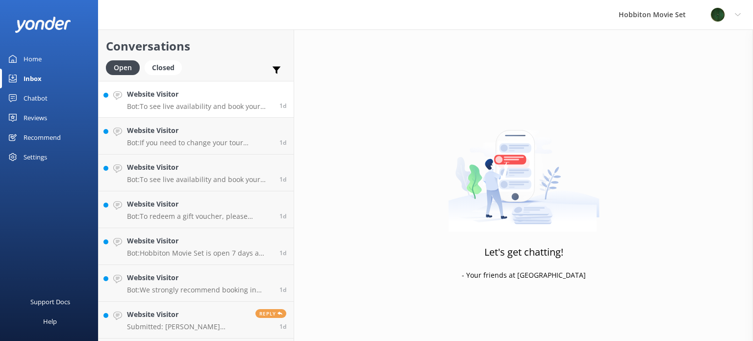
click at [188, 99] on h4 "Website Visitor" at bounding box center [199, 94] width 145 height 11
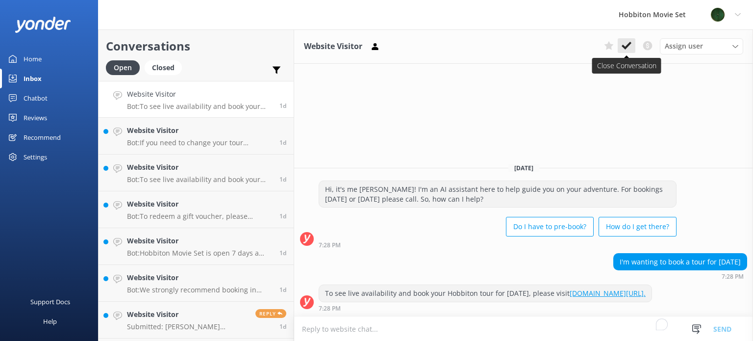
click at [627, 45] on icon at bounding box center [627, 46] width 10 height 10
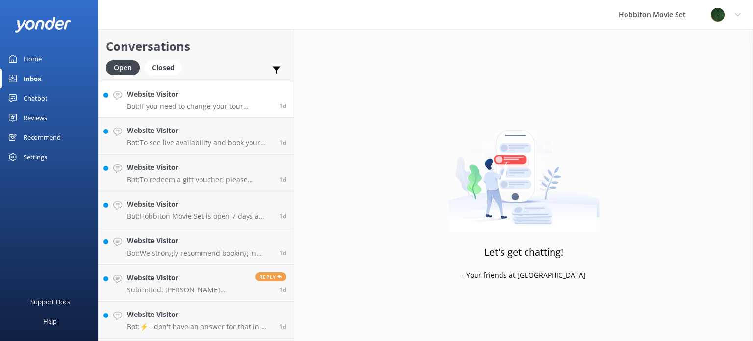
click at [211, 105] on p "Bot: If you need to change your tour booking, please contact our team at [EMAIL…" at bounding box center [199, 106] width 145 height 9
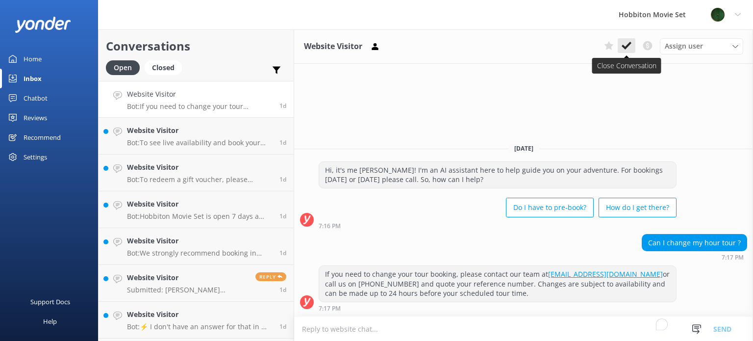
click at [628, 47] on use at bounding box center [627, 46] width 10 height 8
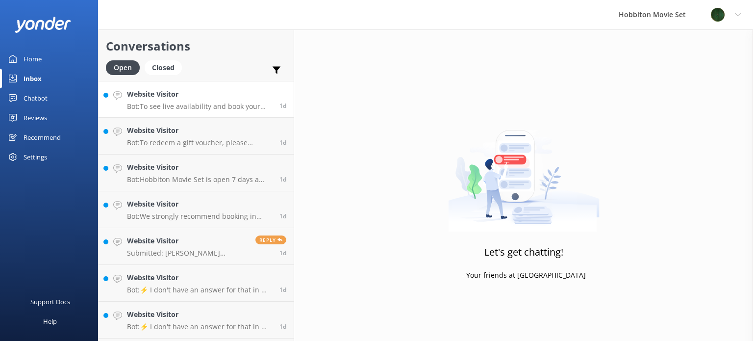
click at [186, 103] on p "Bot: To see live availability and book your Hobbiton tour in December, please v…" at bounding box center [199, 106] width 145 height 9
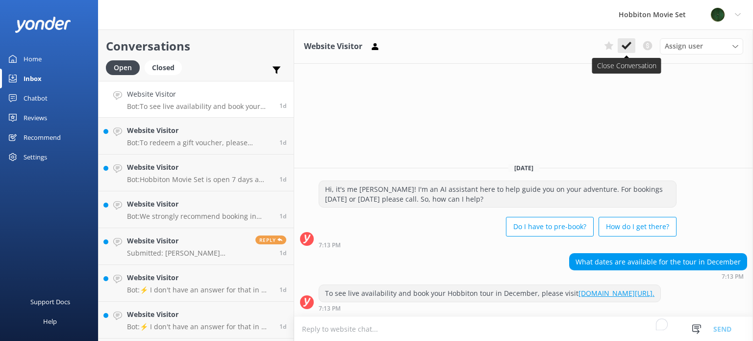
click at [628, 44] on icon at bounding box center [627, 46] width 10 height 10
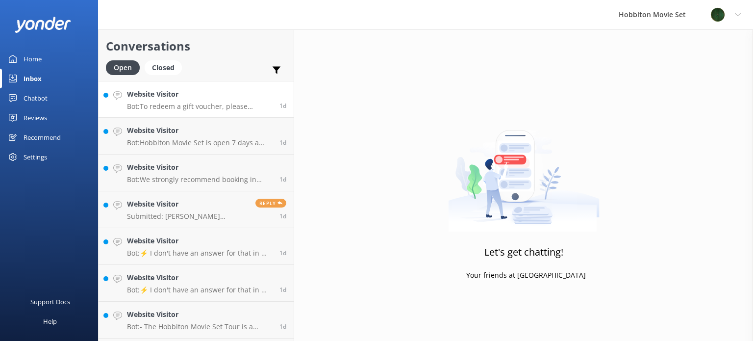
click at [206, 109] on p "Bot: To redeem a gift voucher, please contact our Reservations Team and include…" at bounding box center [199, 106] width 145 height 9
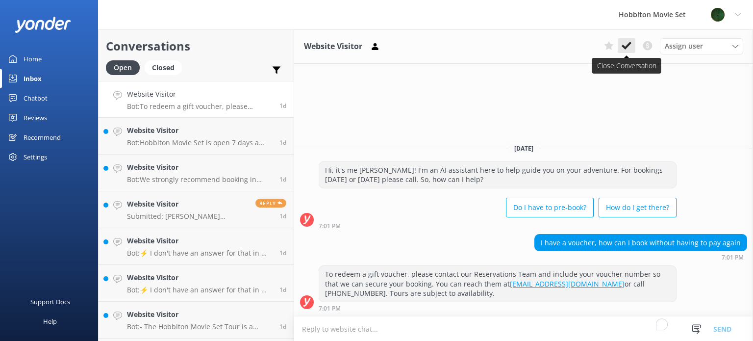
click at [625, 47] on use at bounding box center [627, 46] width 10 height 8
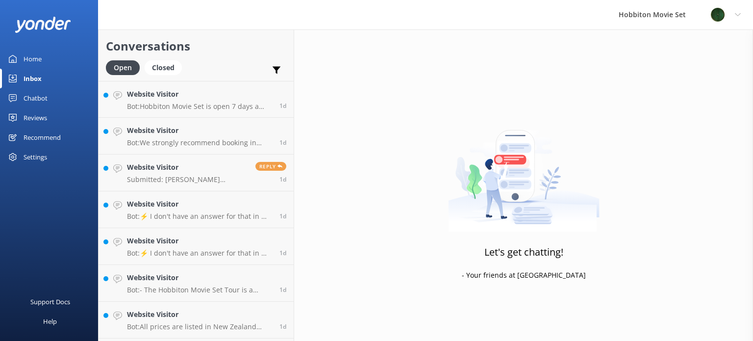
click at [210, 104] on p "Bot: Hobbiton Movie Set is open 7 days a week excluding [DATE]. You can check t…" at bounding box center [199, 106] width 145 height 9
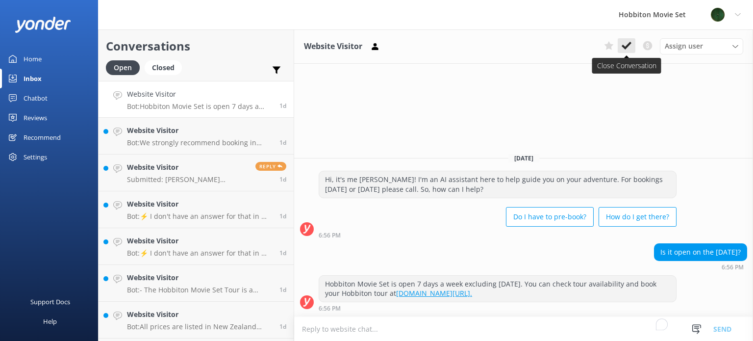
click at [628, 49] on icon at bounding box center [627, 46] width 10 height 10
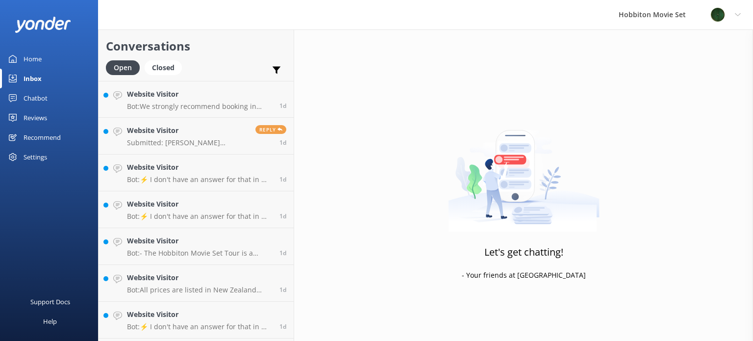
click at [215, 108] on p "Bot: We strongly recommend booking in advance as our tours are known to sell ou…" at bounding box center [199, 106] width 145 height 9
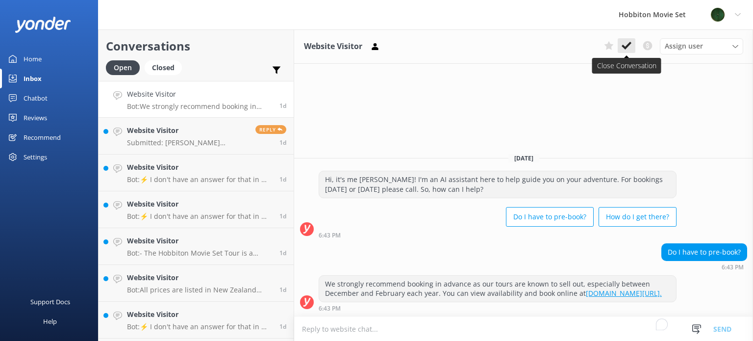
click at [625, 44] on icon at bounding box center [627, 46] width 10 height 10
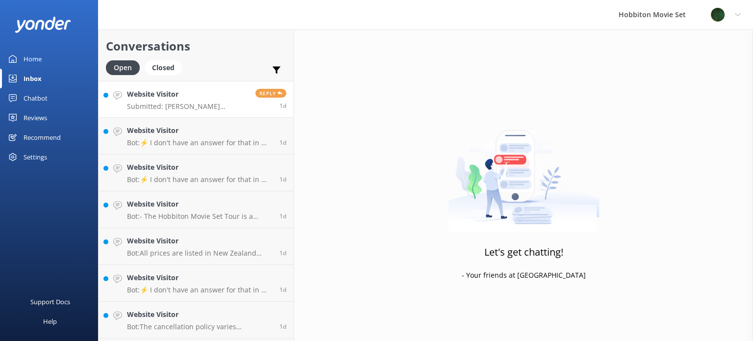
click at [157, 97] on h4 "Website Visitor" at bounding box center [187, 94] width 121 height 11
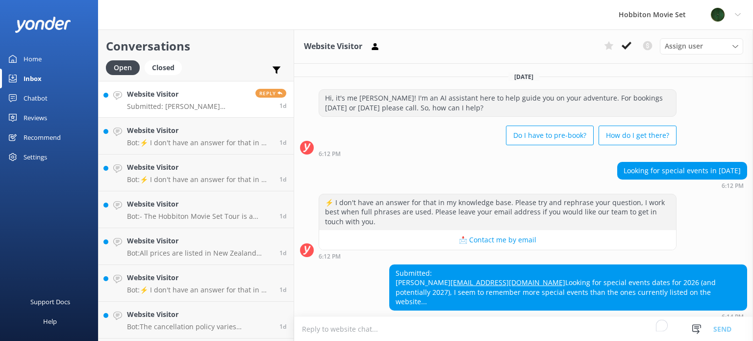
scroll to position [17, 0]
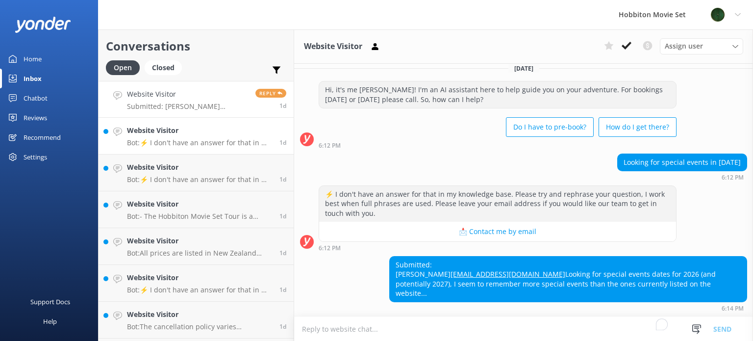
click at [182, 129] on h4 "Website Visitor" at bounding box center [199, 130] width 145 height 11
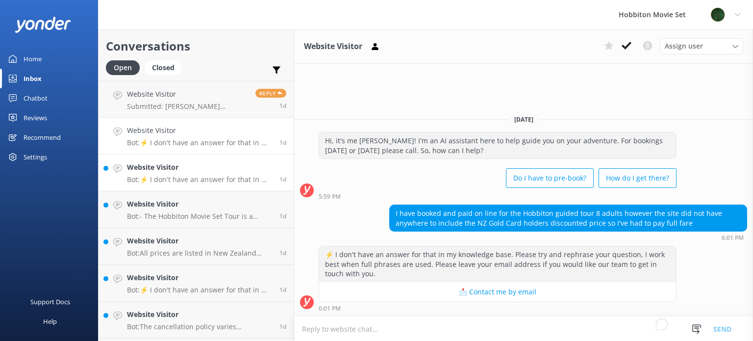
click at [199, 172] on h4 "Website Visitor" at bounding box center [199, 167] width 145 height 11
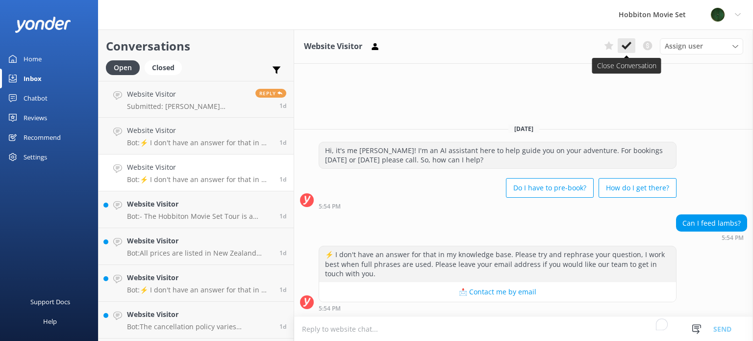
click at [624, 44] on icon at bounding box center [627, 46] width 10 height 10
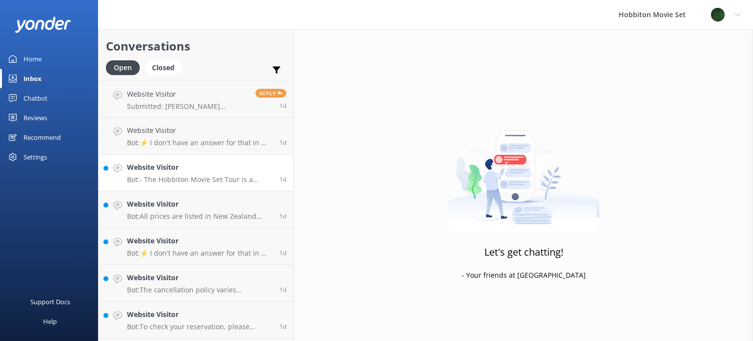
click at [165, 177] on p "Bot: - The Hobbiton Movie Set Tour is a shared group service that includes a gu…" at bounding box center [199, 179] width 145 height 9
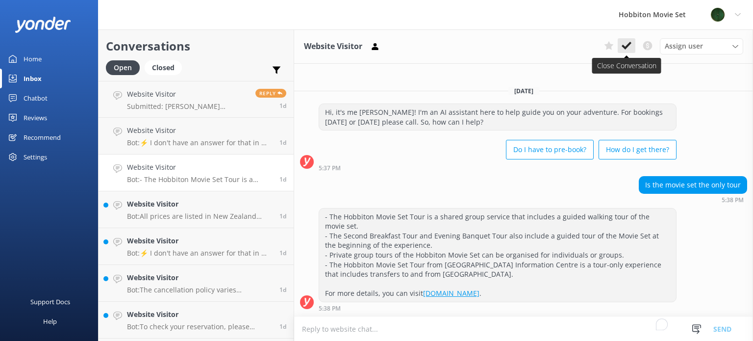
click at [627, 46] on use at bounding box center [627, 46] width 10 height 8
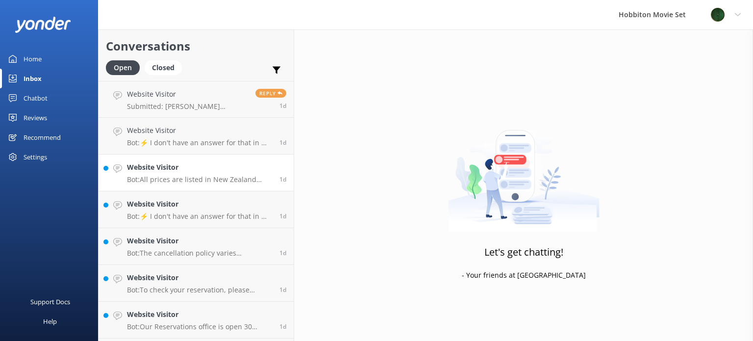
click at [199, 176] on p "Bot: All prices are listed in New Zealand Dollars (NZD) and are GST inclusive." at bounding box center [199, 179] width 145 height 9
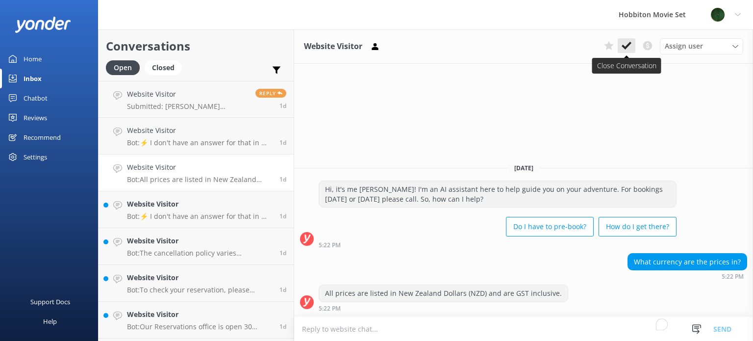
click at [626, 43] on icon at bounding box center [627, 46] width 10 height 10
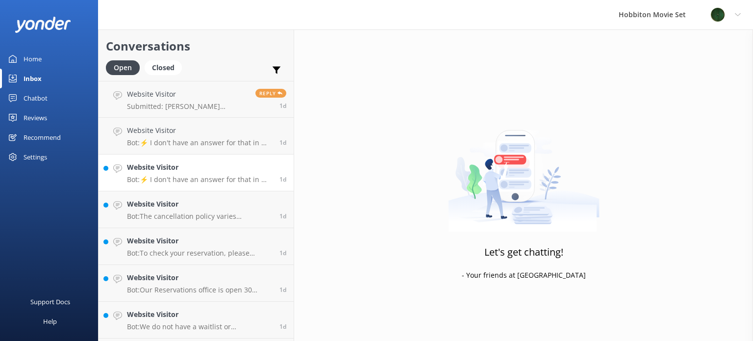
click at [173, 170] on h4 "Website Visitor" at bounding box center [199, 167] width 145 height 11
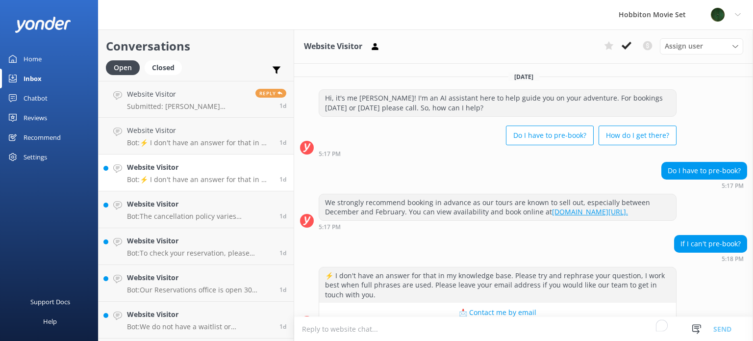
scroll to position [29, 0]
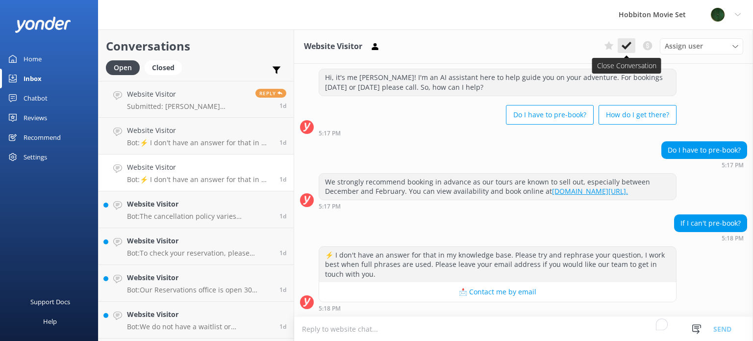
drag, startPoint x: 629, startPoint y: 47, endPoint x: 620, endPoint y: 57, distance: 13.6
click at [628, 47] on icon at bounding box center [627, 46] width 10 height 10
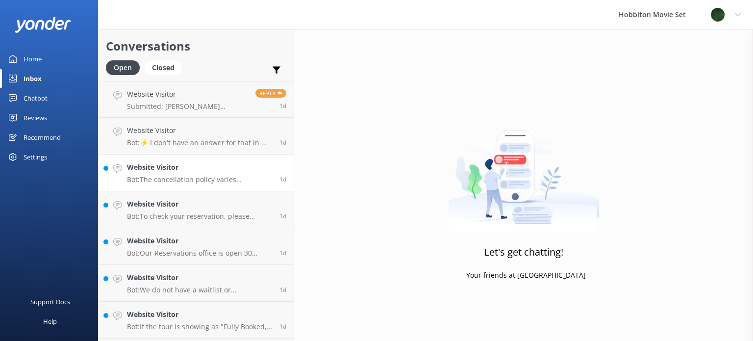
click at [197, 176] on p "Bot: The cancellation policy varies depending on the tour product you have book…" at bounding box center [199, 179] width 145 height 9
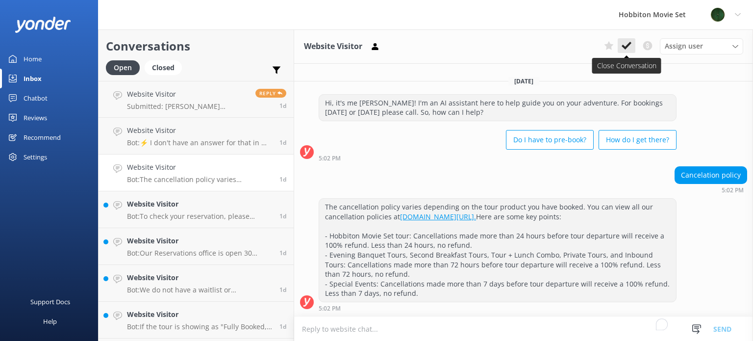
click at [628, 45] on use at bounding box center [627, 46] width 10 height 8
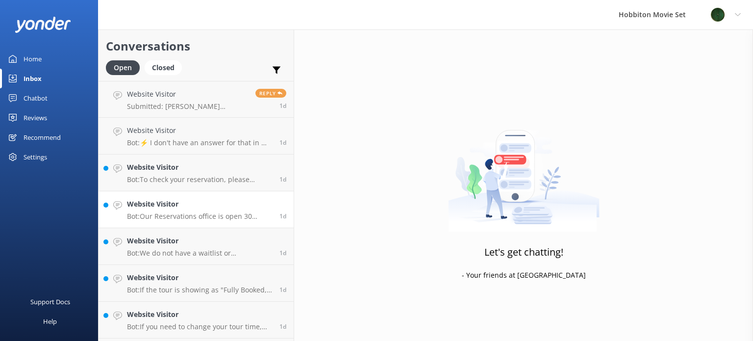
click at [196, 213] on p "Bot: Our Reservations office is open 30 minutes prior to the first tour of the …" at bounding box center [199, 216] width 145 height 9
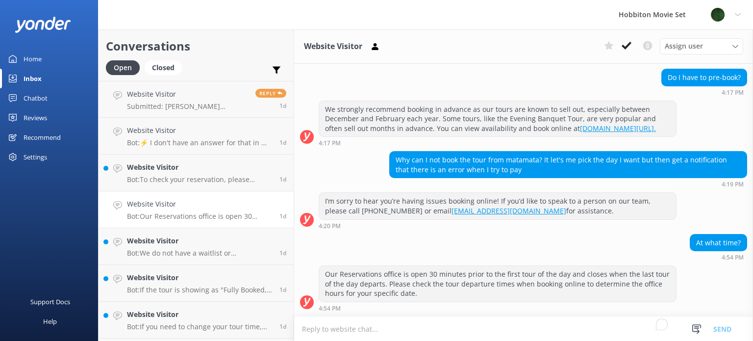
scroll to position [231, 0]
click at [622, 46] on icon at bounding box center [627, 46] width 10 height 10
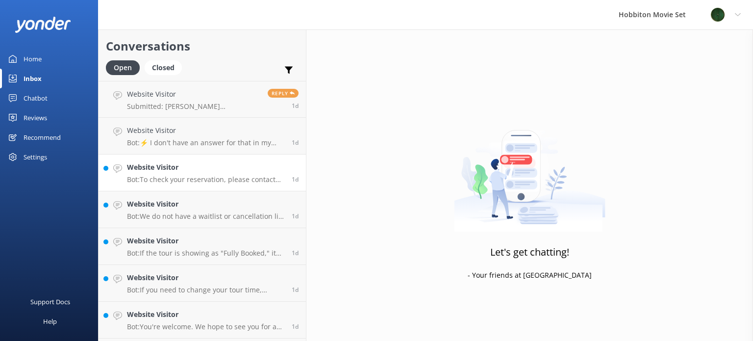
click at [171, 174] on div "Website Visitor Bot: To check your reservation, please contact our team at +64 …" at bounding box center [205, 173] width 157 height 22
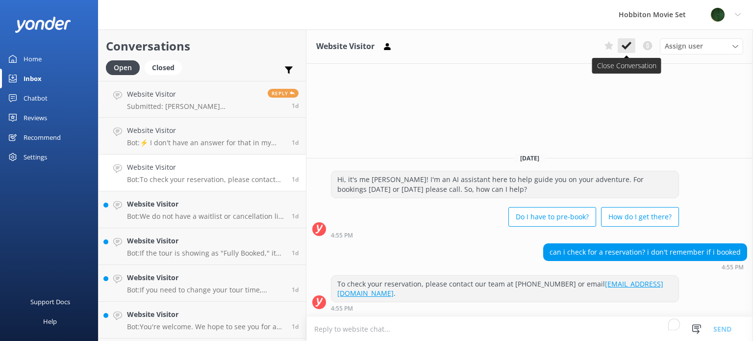
click at [624, 44] on icon at bounding box center [627, 46] width 10 height 10
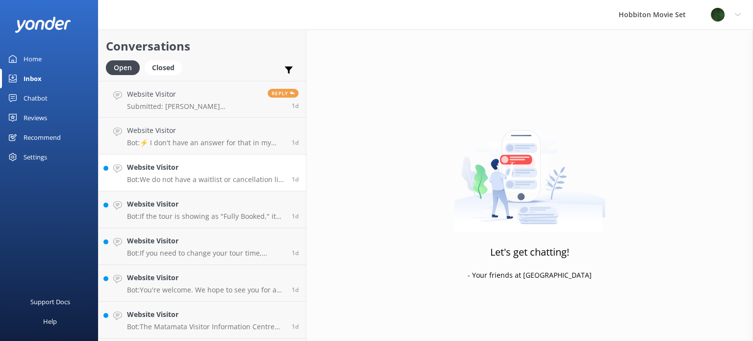
click at [192, 172] on h4 "Website Visitor" at bounding box center [205, 167] width 157 height 11
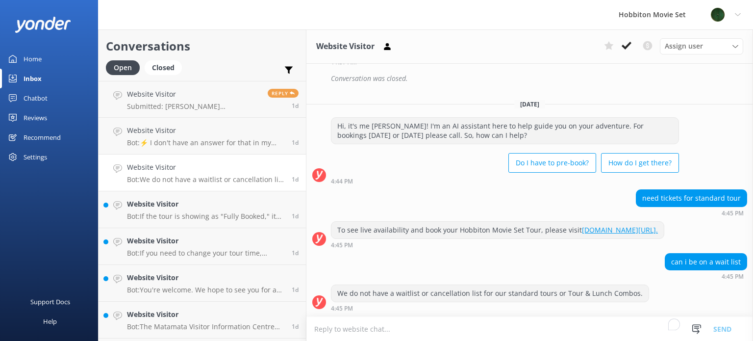
scroll to position [182, 0]
click at [627, 44] on icon at bounding box center [627, 46] width 10 height 10
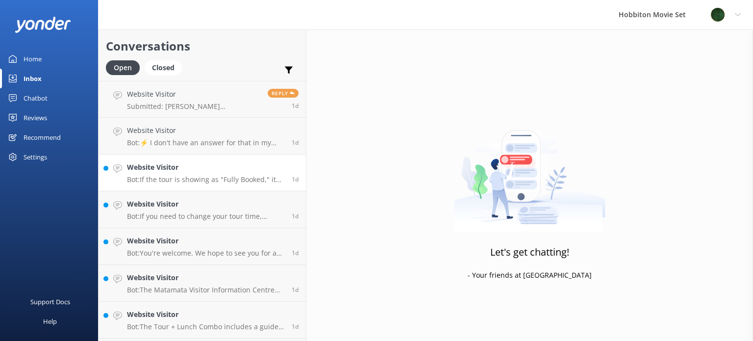
click at [180, 170] on h4 "Website Visitor" at bounding box center [205, 167] width 157 height 11
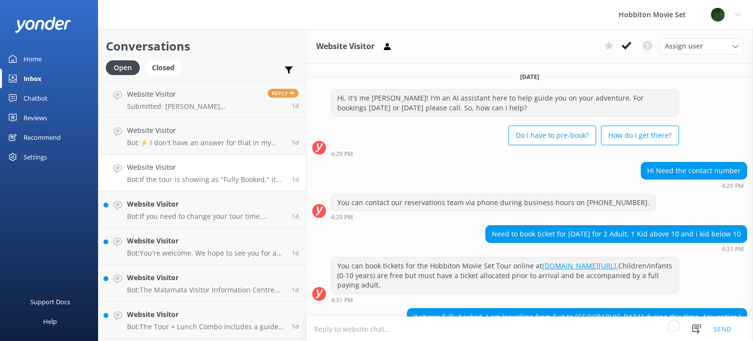
scroll to position [63, 0]
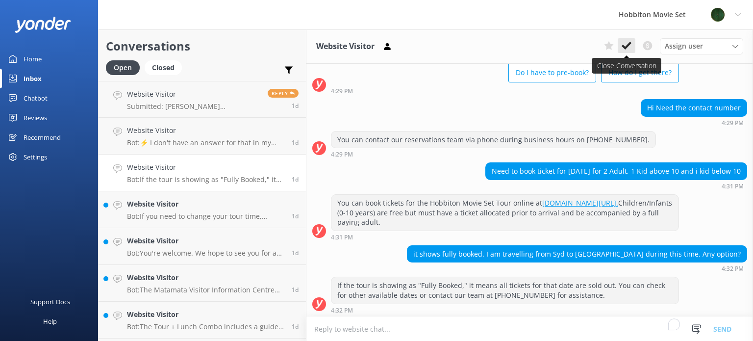
click at [627, 43] on icon at bounding box center [627, 46] width 10 height 10
